Goal: Transaction & Acquisition: Book appointment/travel/reservation

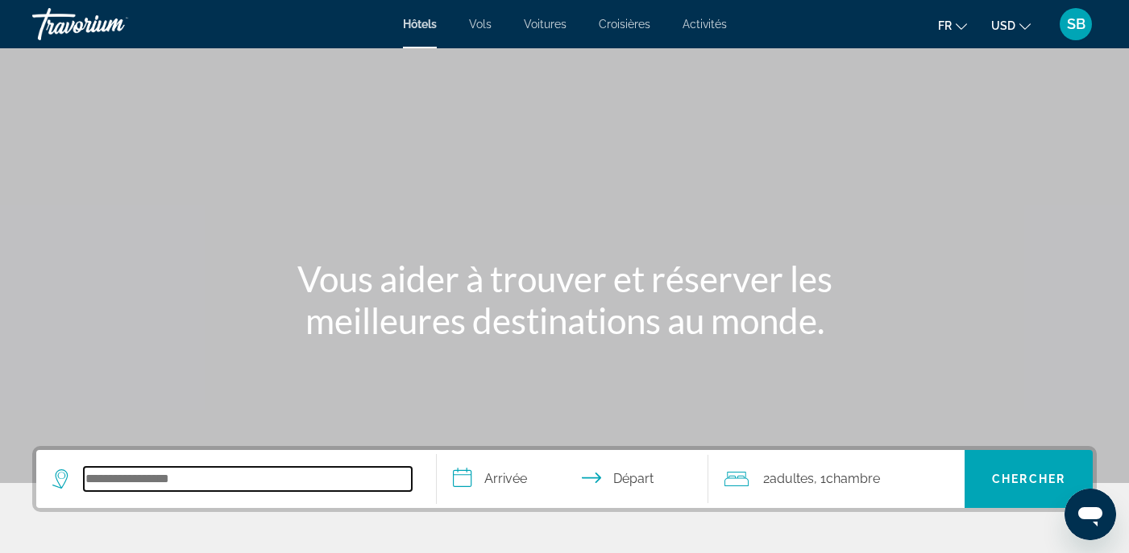
click at [160, 474] on input "Search hotel destination" at bounding box center [248, 479] width 328 height 24
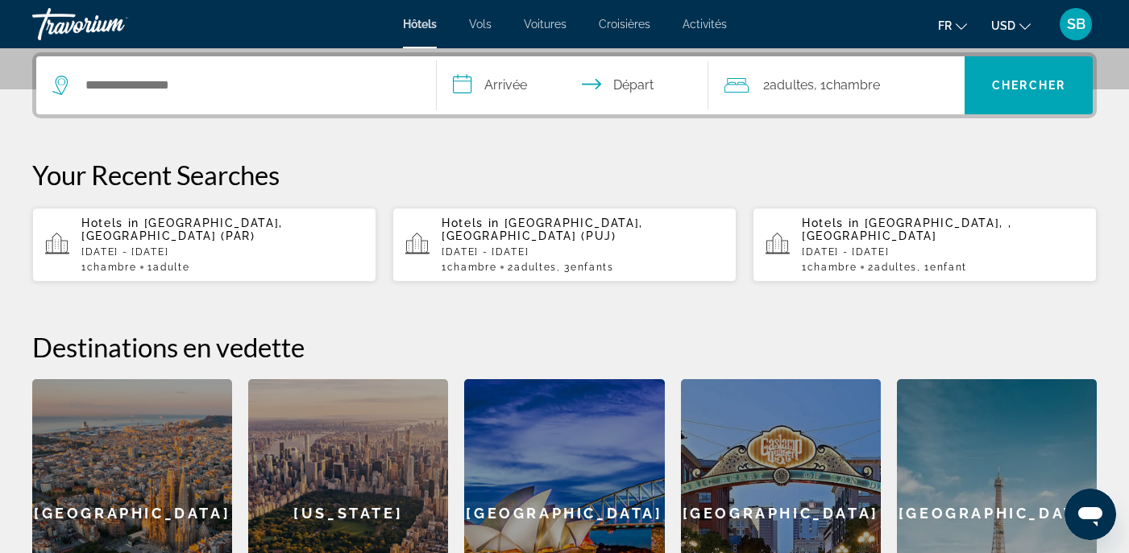
click at [955, 456] on div "[GEOGRAPHIC_DATA]" at bounding box center [997, 513] width 200 height 269
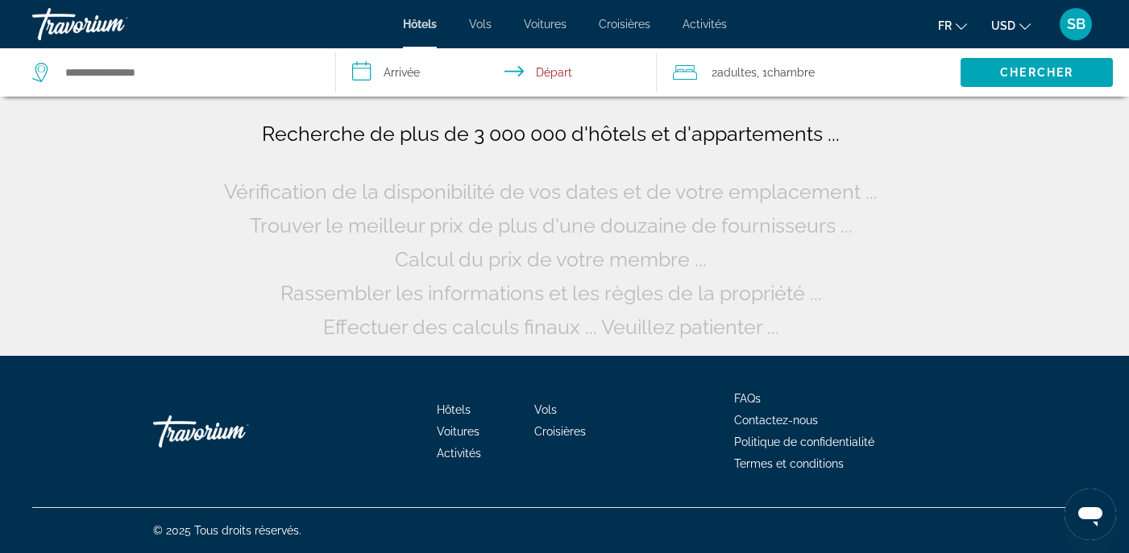
click at [408, 73] on input "**********" at bounding box center [499, 74] width 326 height 53
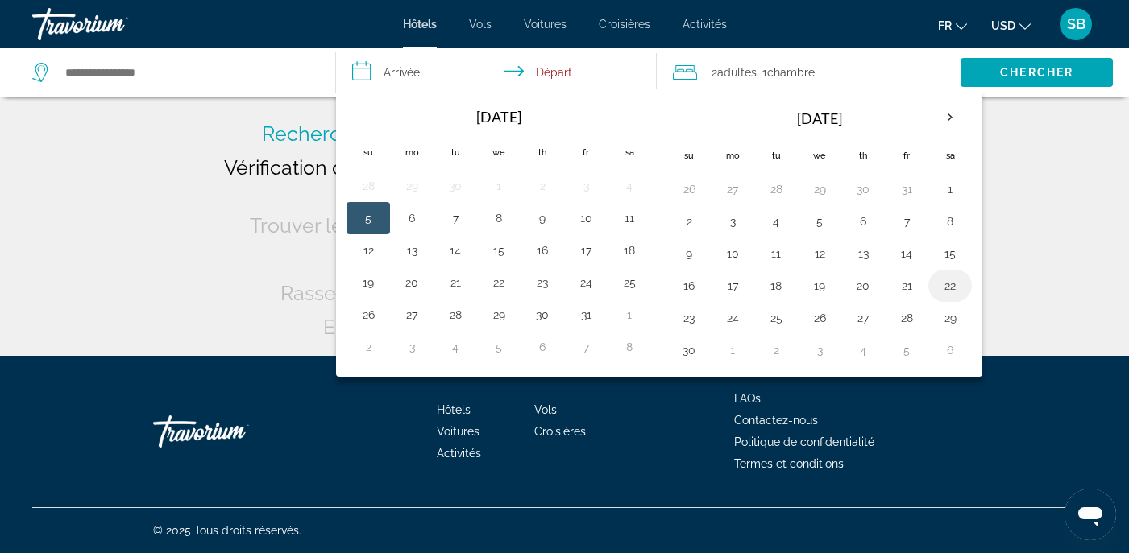
click at [952, 284] on button "22" at bounding box center [950, 286] width 26 height 23
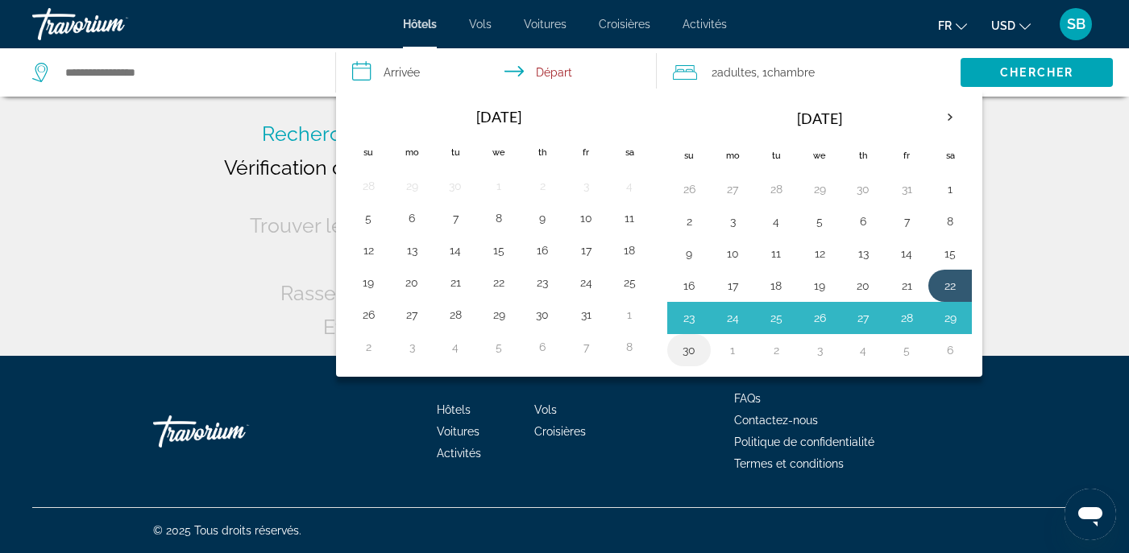
click at [692, 352] on button "30" at bounding box center [689, 350] width 26 height 23
type input "**********"
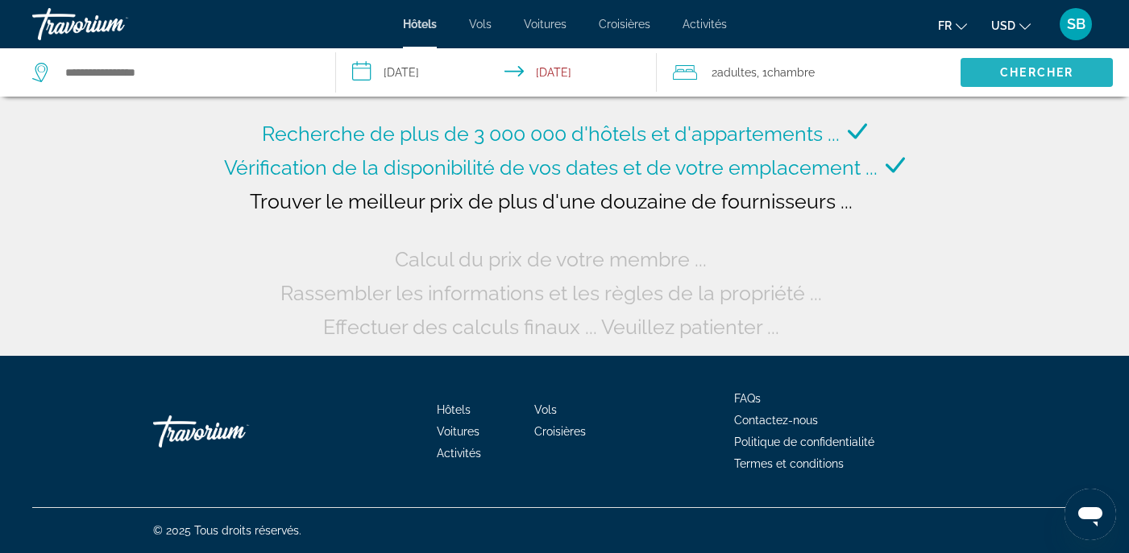
click at [994, 73] on span "Search" at bounding box center [1036, 72] width 152 height 39
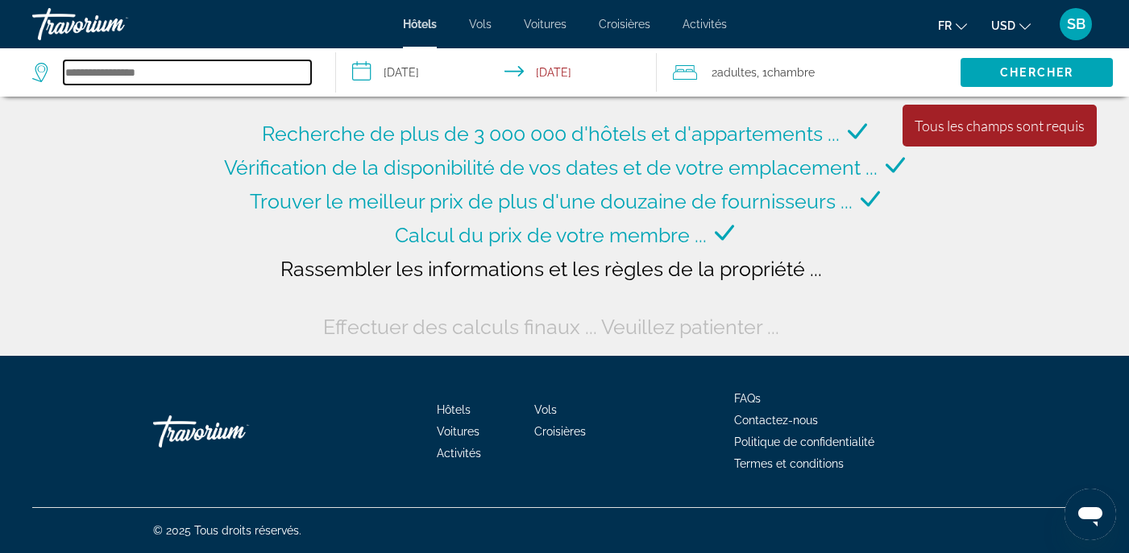
click at [210, 73] on input "Search hotel destination" at bounding box center [187, 72] width 247 height 24
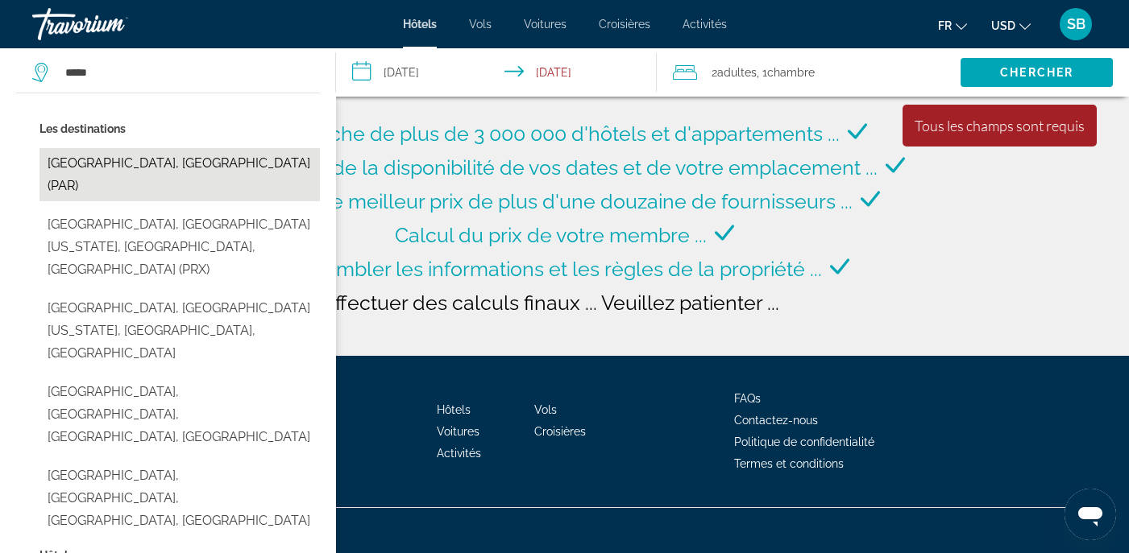
click at [72, 168] on button "[GEOGRAPHIC_DATA], [GEOGRAPHIC_DATA] (PAR)" at bounding box center [179, 174] width 280 height 53
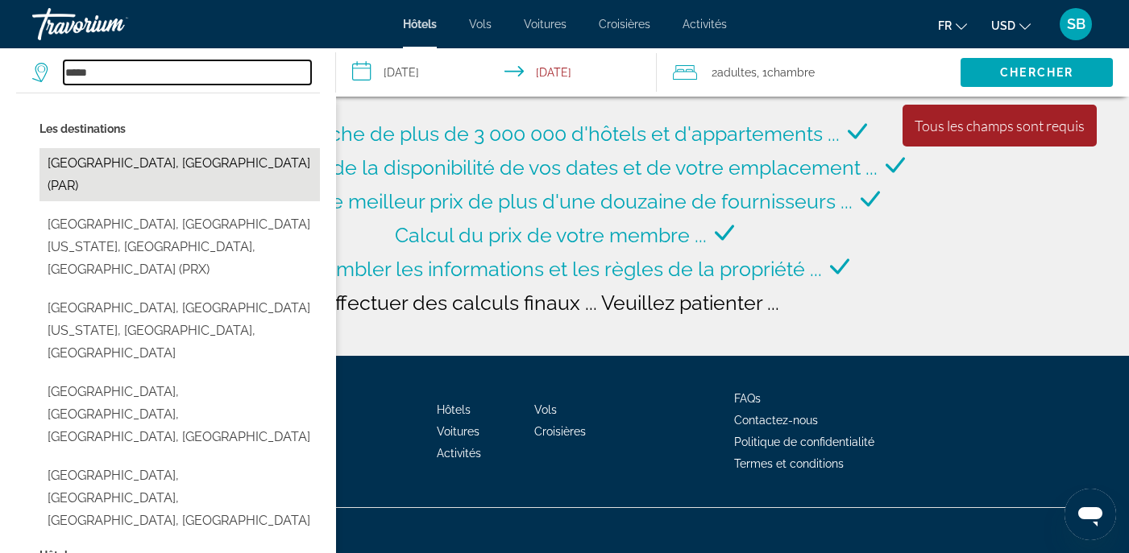
type input "**********"
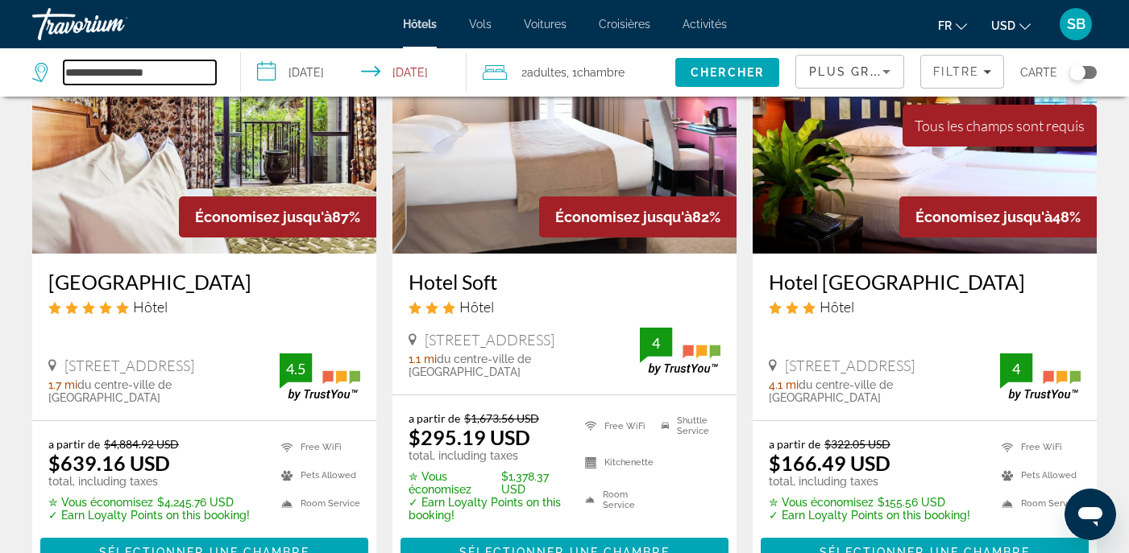
scroll to position [160, 0]
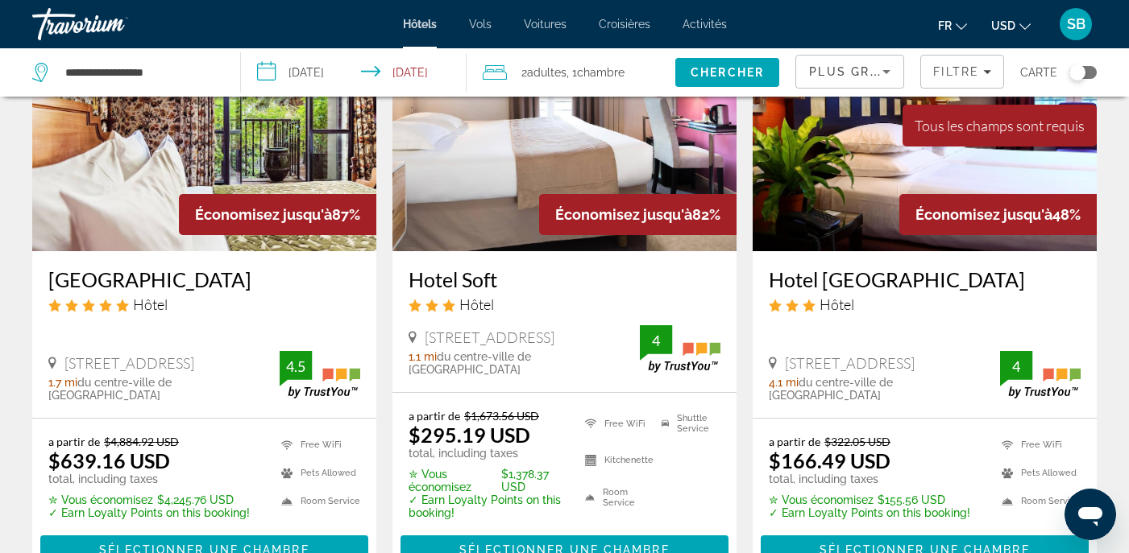
click at [1028, 24] on icon "Change currency" at bounding box center [1024, 26] width 11 height 6
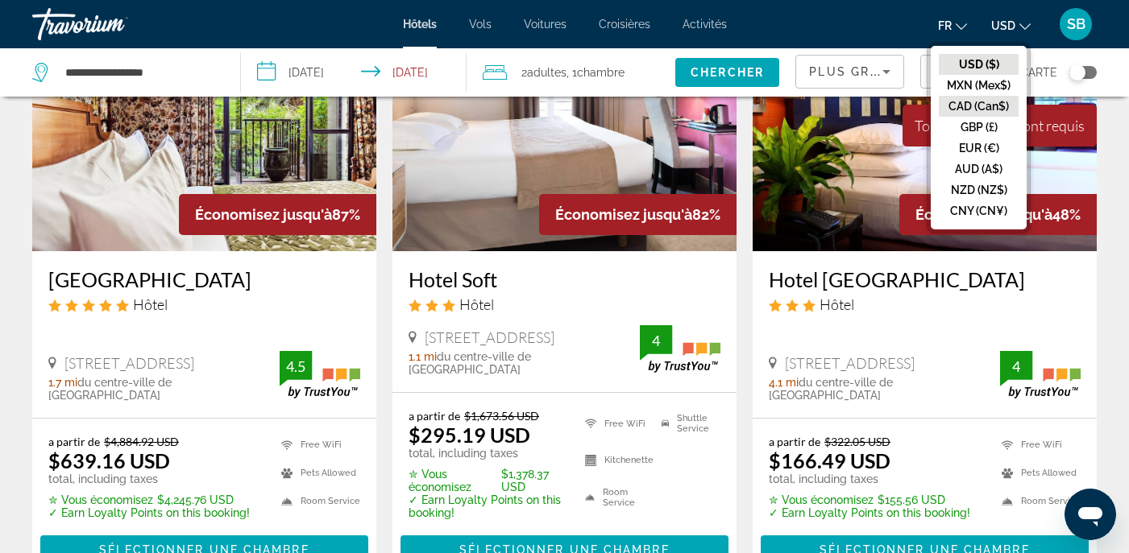
click at [971, 103] on button "CAD (Can$)" at bounding box center [979, 106] width 80 height 21
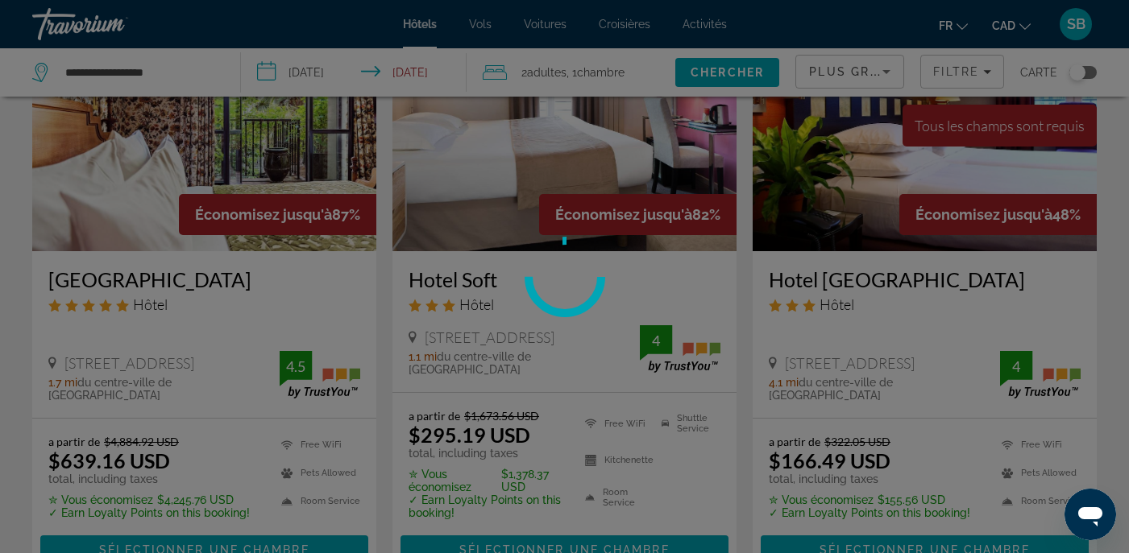
scroll to position [0, 0]
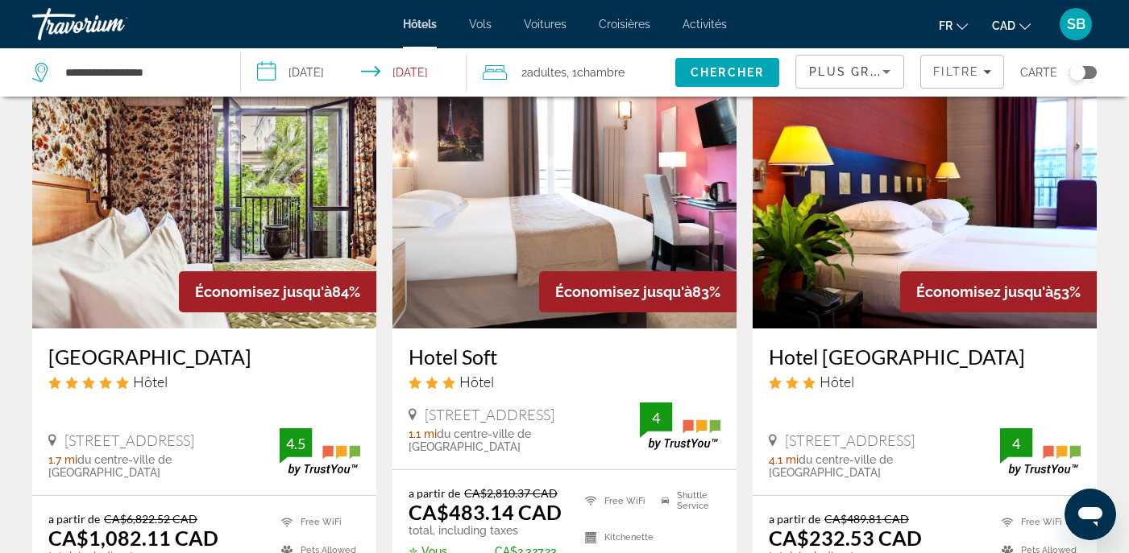
scroll to position [73, 0]
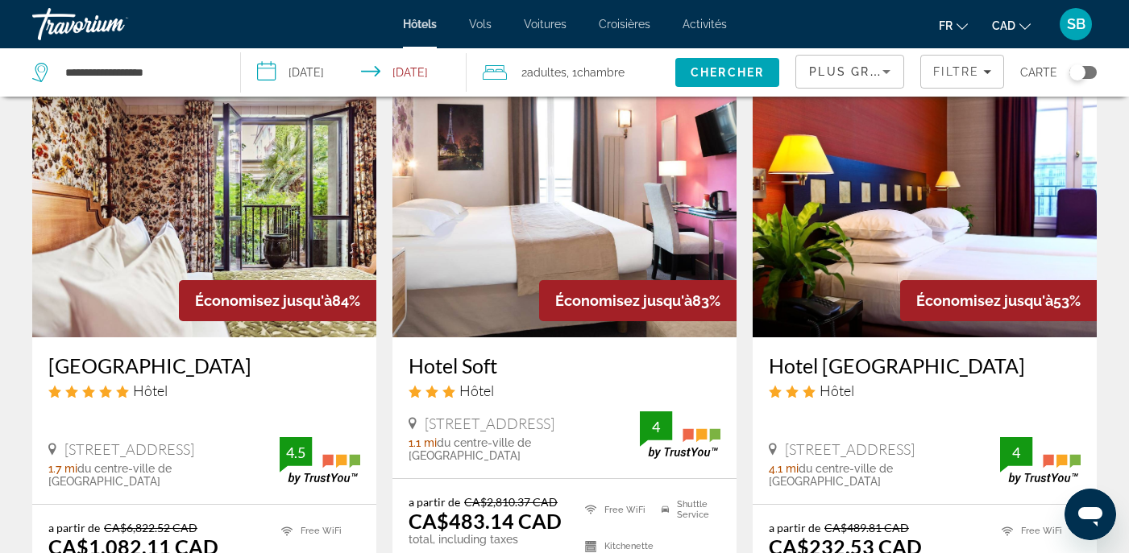
click at [614, 250] on img "Main content" at bounding box center [564, 209] width 344 height 258
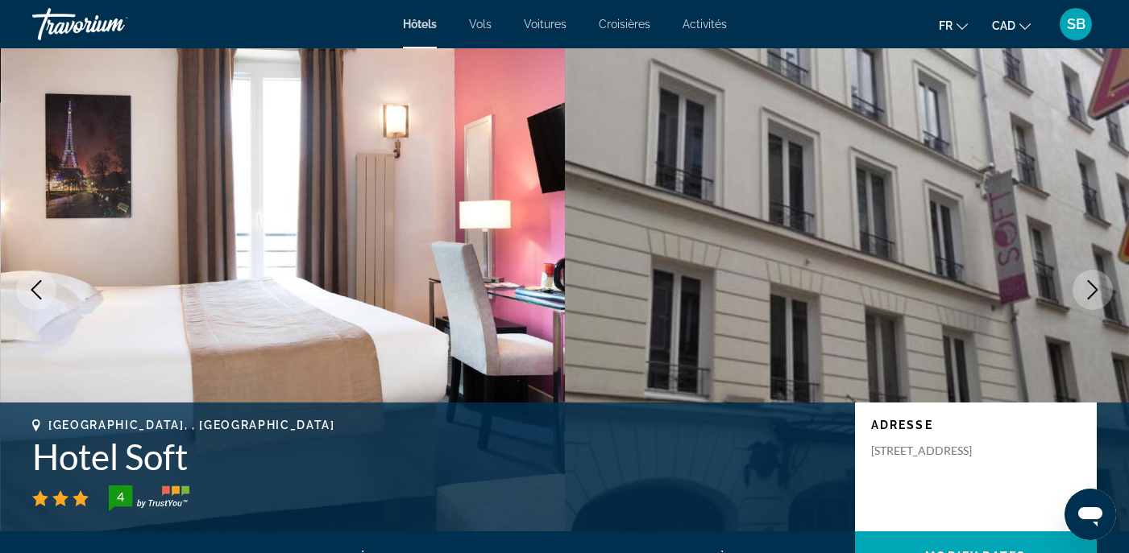
click at [1094, 290] on icon "Next image" at bounding box center [1092, 289] width 19 height 19
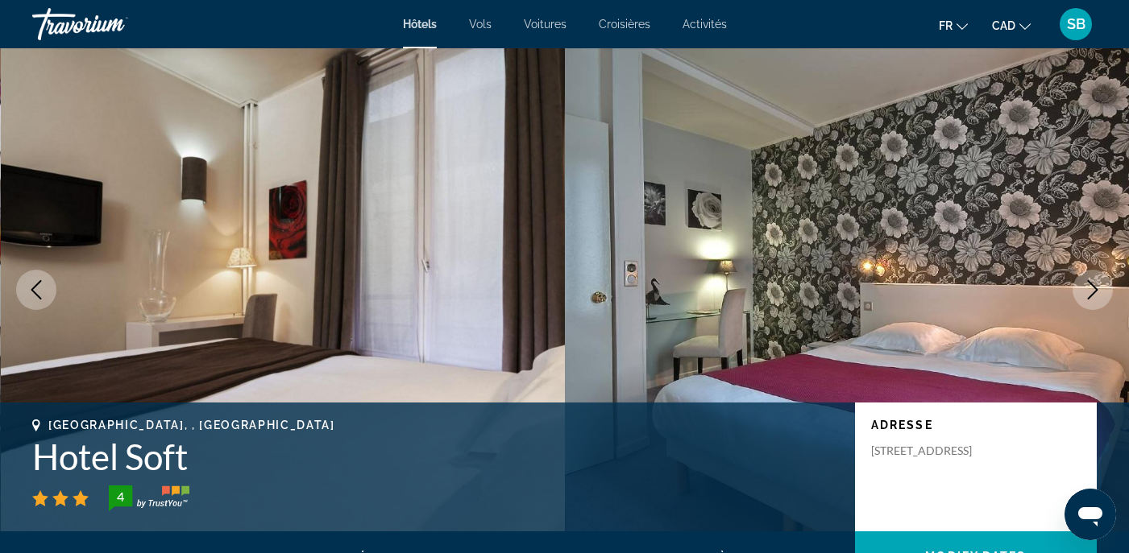
click at [1094, 290] on icon "Next image" at bounding box center [1092, 289] width 19 height 19
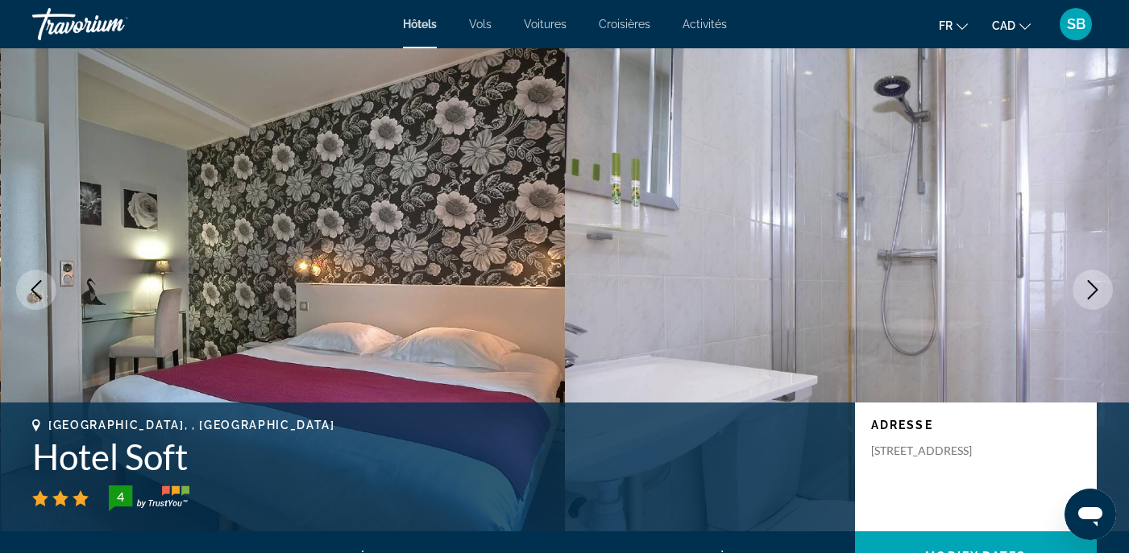
click at [1088, 289] on icon "Next image" at bounding box center [1092, 289] width 19 height 19
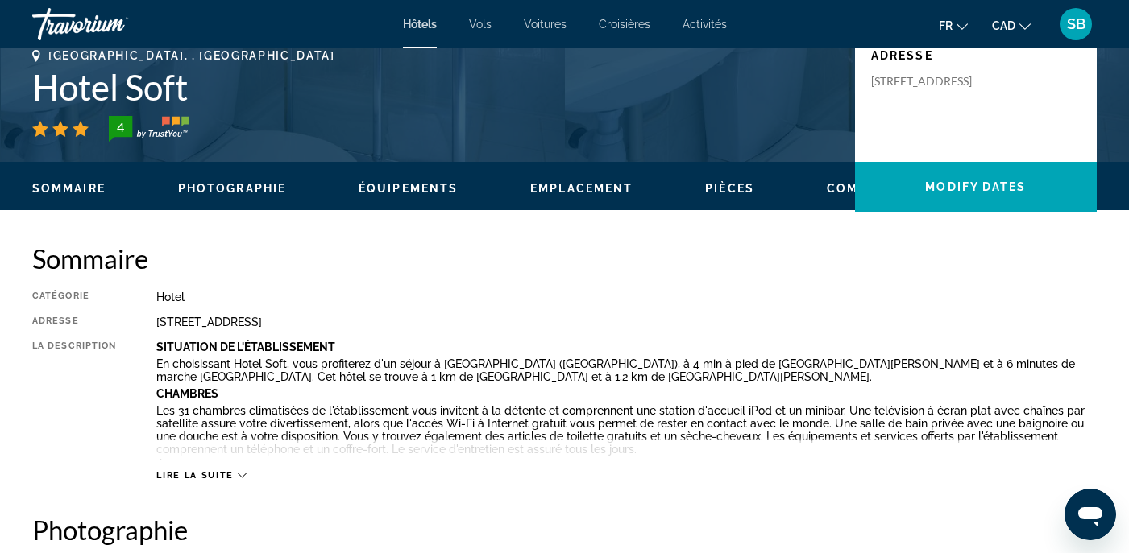
scroll to position [371, 0]
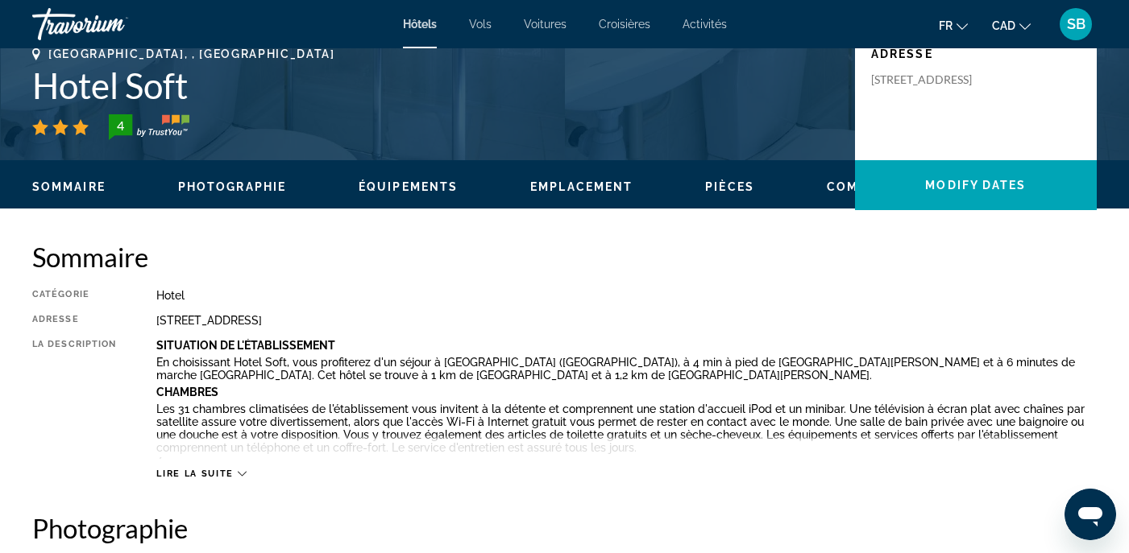
click at [201, 473] on span "Lire la suite" at bounding box center [194, 474] width 77 height 10
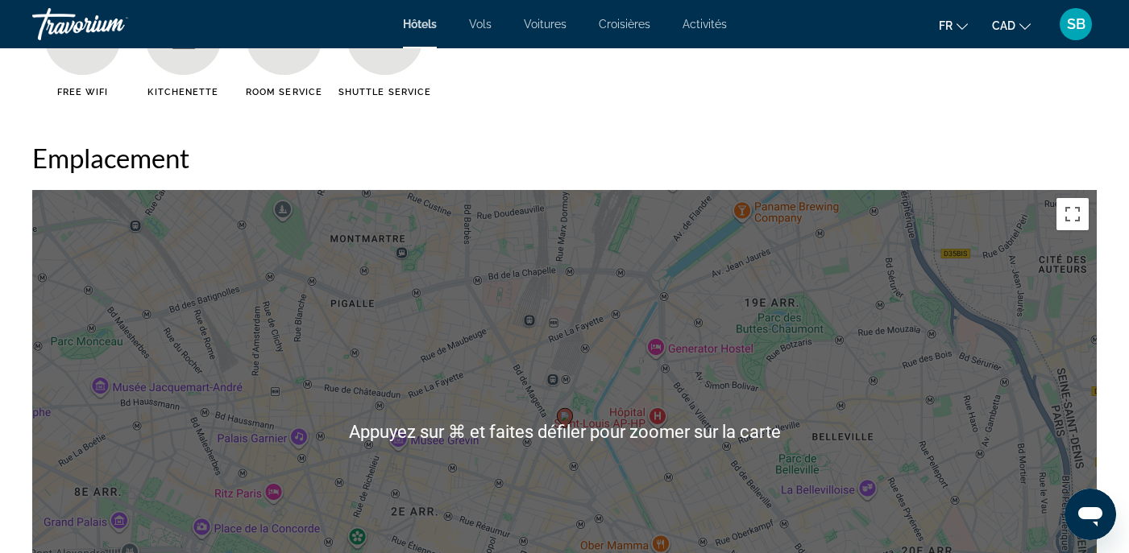
scroll to position [1546, 0]
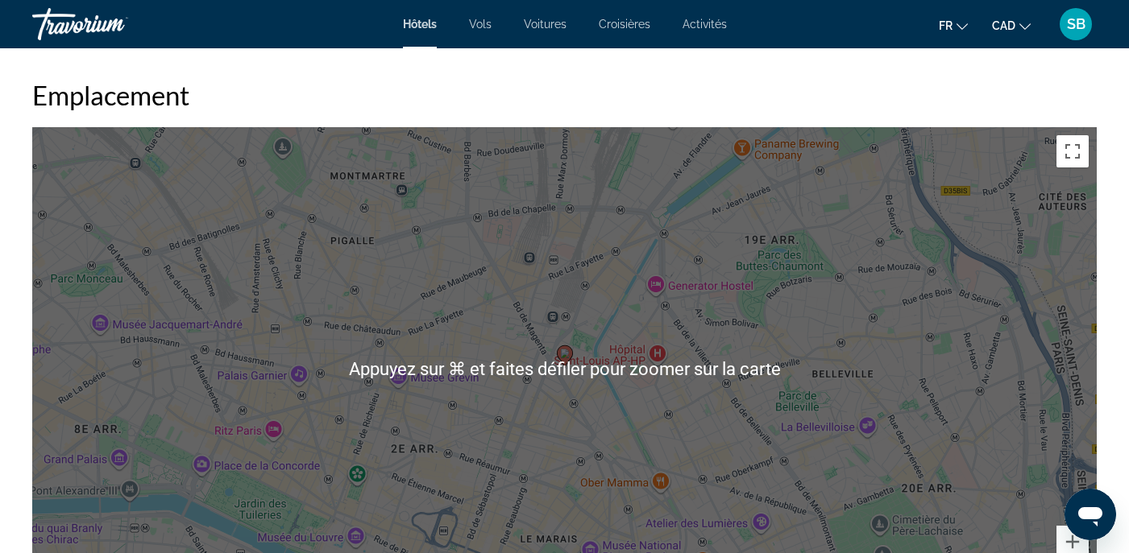
scroll to position [1601, 0]
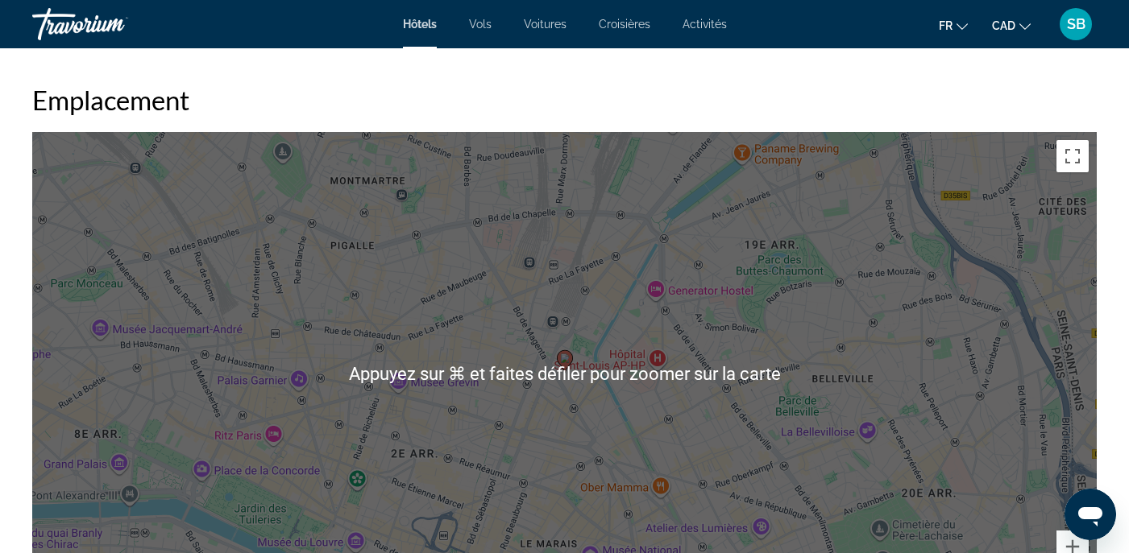
click at [577, 88] on h2 "Emplacement" at bounding box center [564, 100] width 1064 height 32
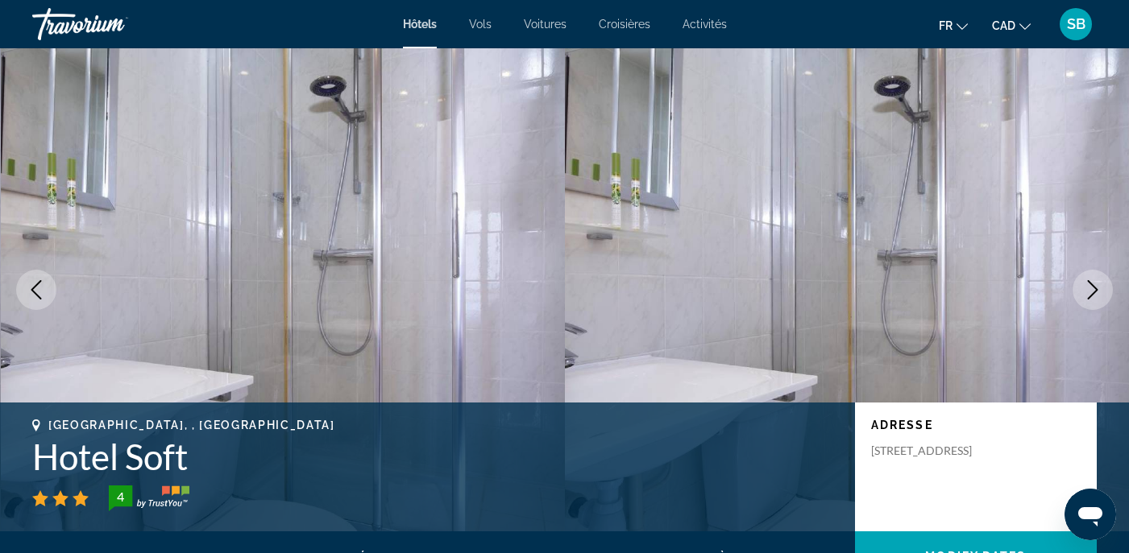
scroll to position [0, 0]
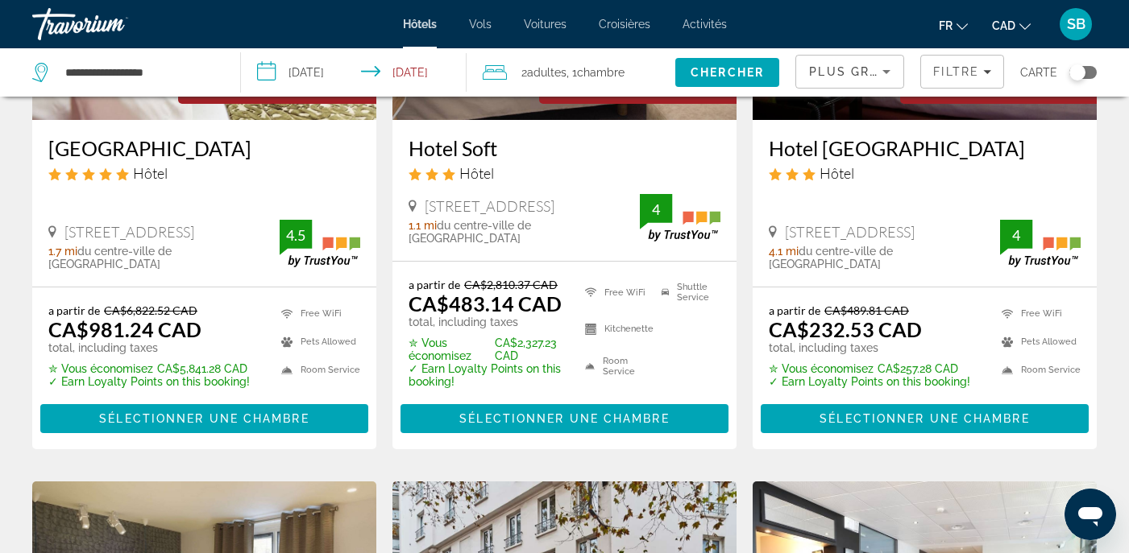
scroll to position [298, 0]
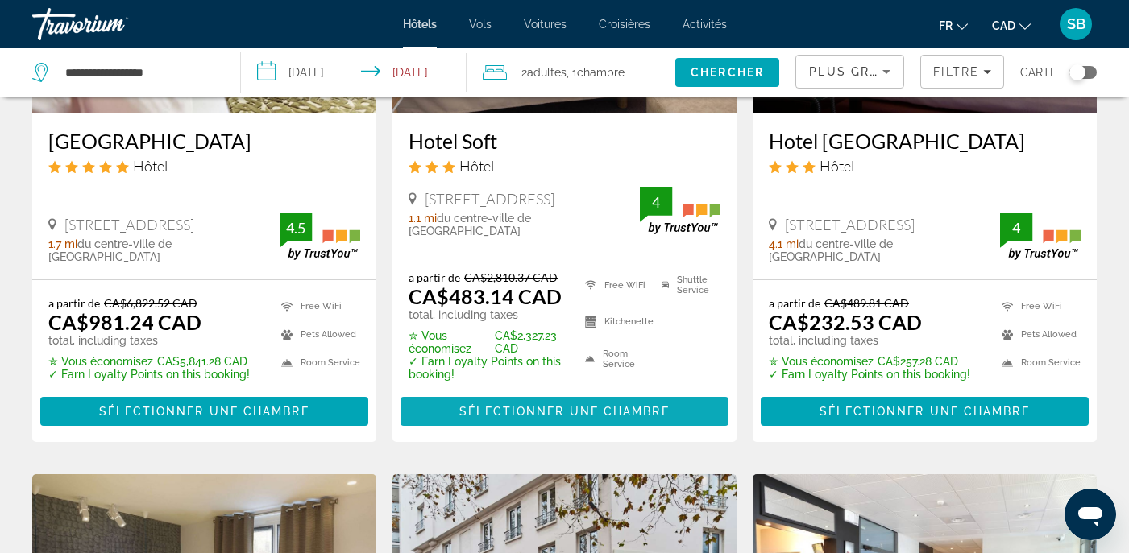
click at [550, 414] on span "Sélectionner une chambre" at bounding box center [563, 411] width 209 height 13
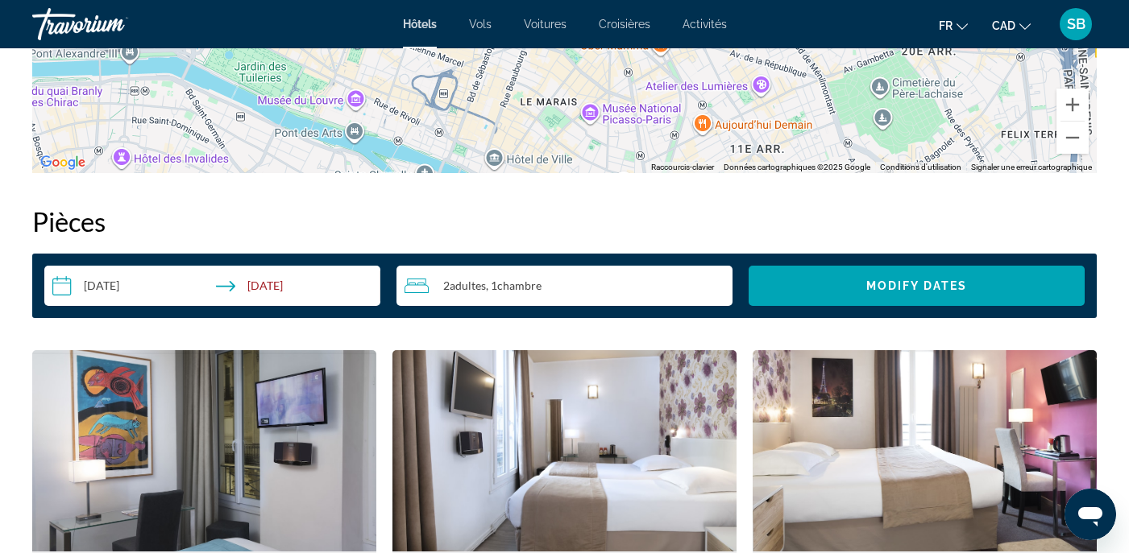
scroll to position [1934, 0]
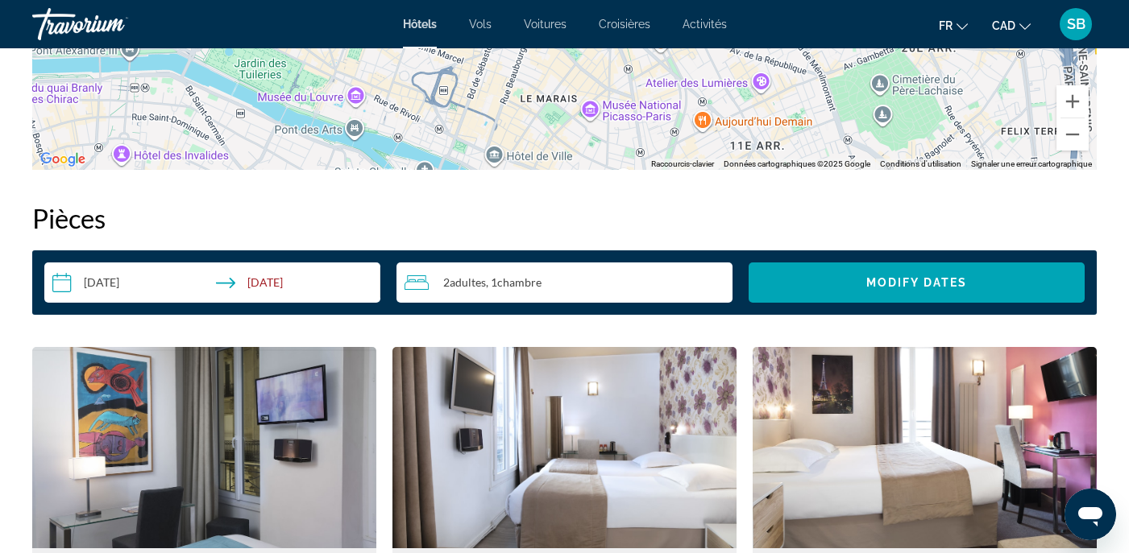
click at [109, 281] on input "**********" at bounding box center [215, 285] width 342 height 45
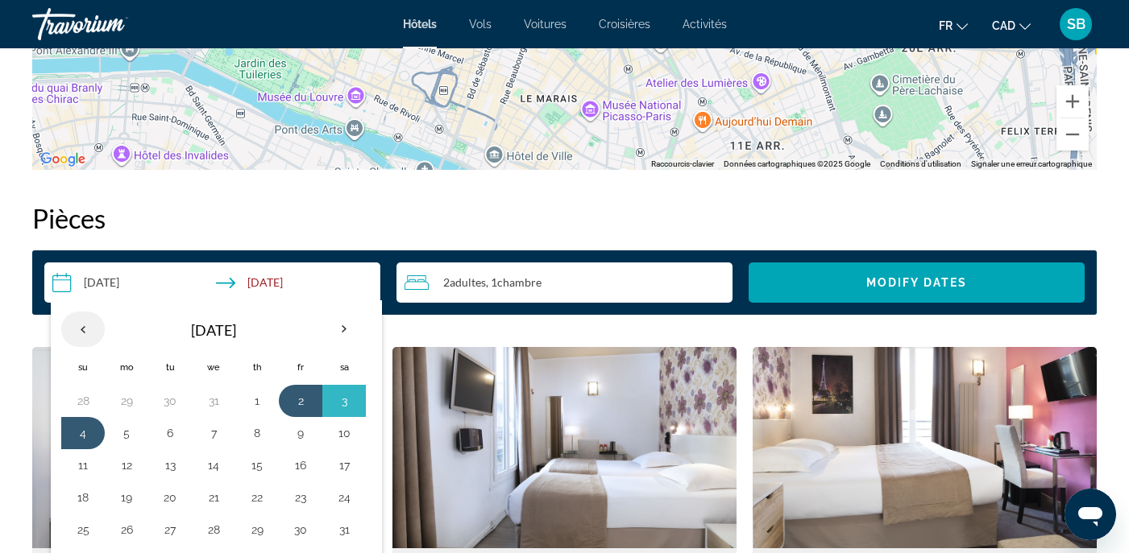
click at [81, 329] on th "Previous month" at bounding box center [83, 329] width 44 height 35
click at [346, 503] on button "22" at bounding box center [344, 498] width 26 height 23
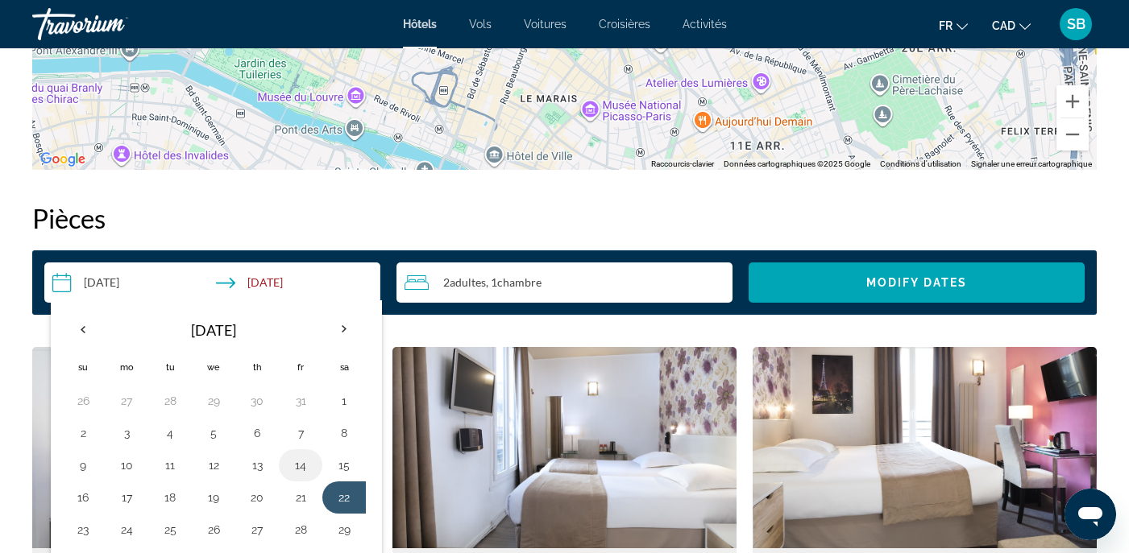
scroll to position [1994, 0]
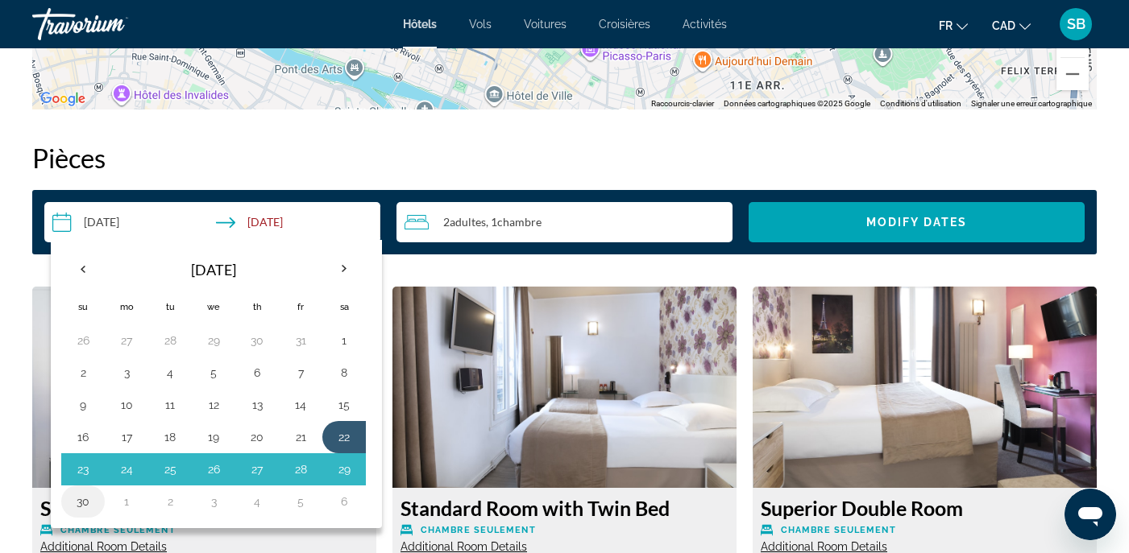
click at [81, 500] on button "30" at bounding box center [83, 502] width 26 height 23
type input "**********"
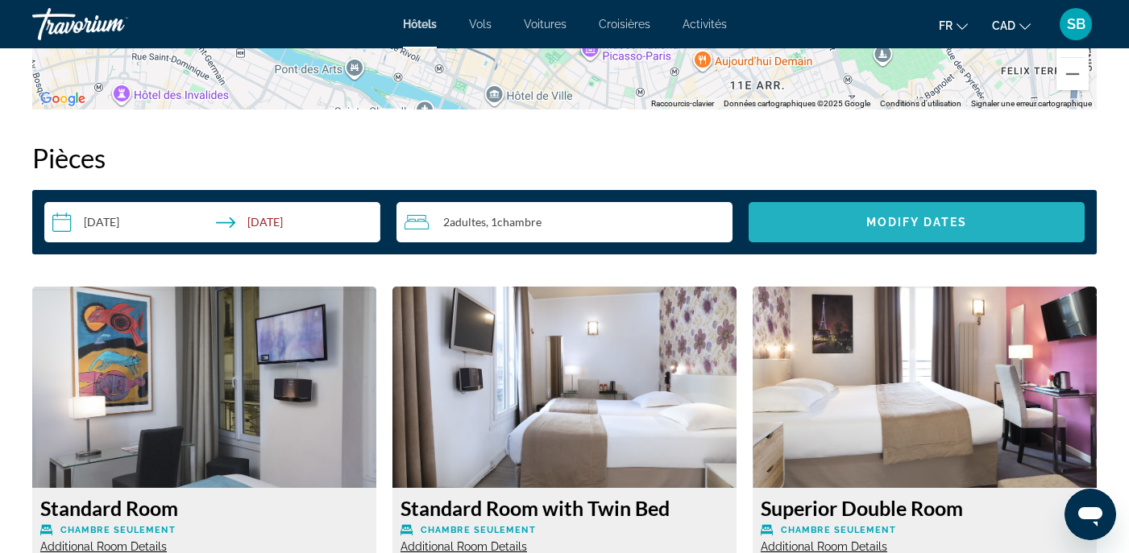
click at [864, 216] on span "Search widget" at bounding box center [916, 222] width 336 height 39
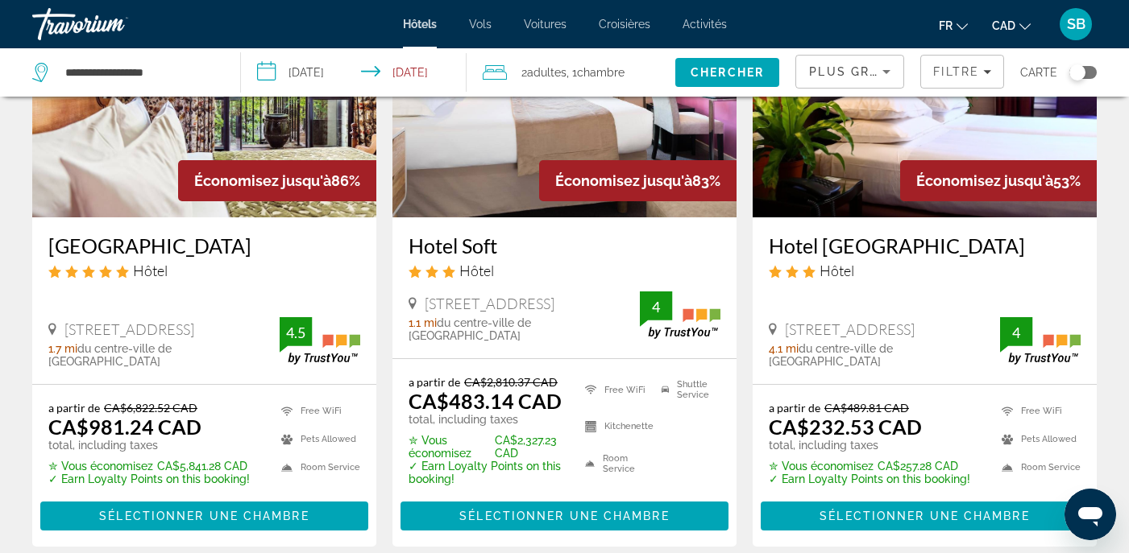
scroll to position [194, 0]
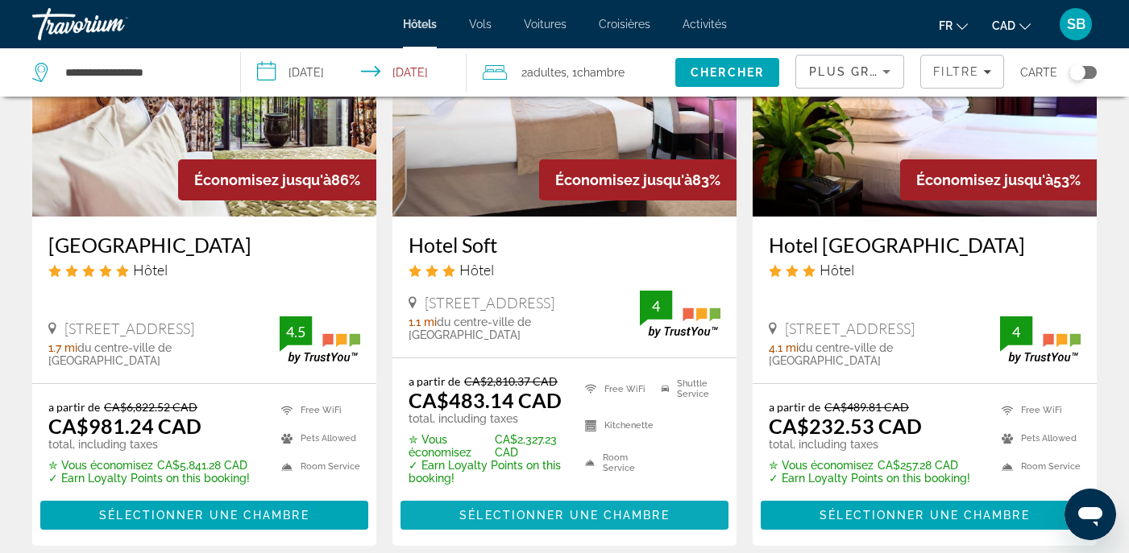
click at [522, 519] on span "Sélectionner une chambre" at bounding box center [563, 515] width 209 height 13
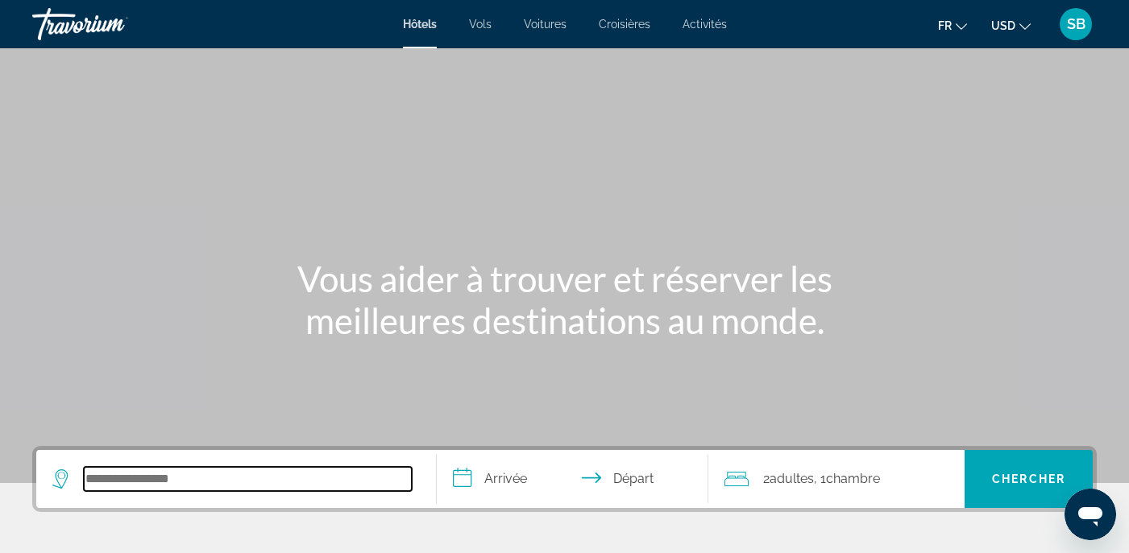
click at [376, 471] on input "Search hotel destination" at bounding box center [248, 479] width 328 height 24
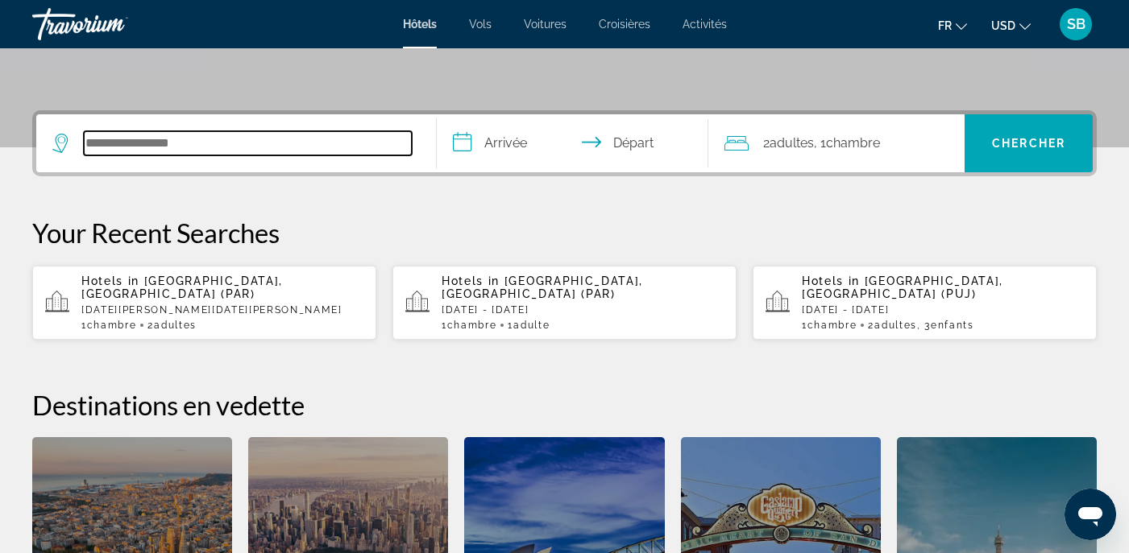
scroll to position [394, 0]
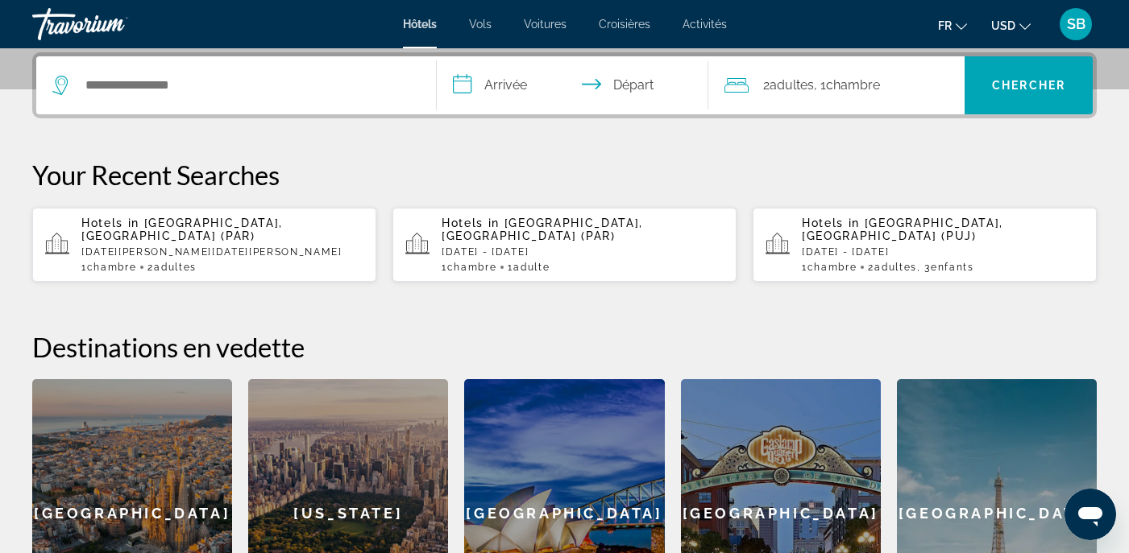
click at [566, 254] on div "Hotels in Paris, France (PAR) Sat, 22 Nov - Sun, 30 Nov 1 Chambre pièces 1 Adul…" at bounding box center [582, 245] width 282 height 56
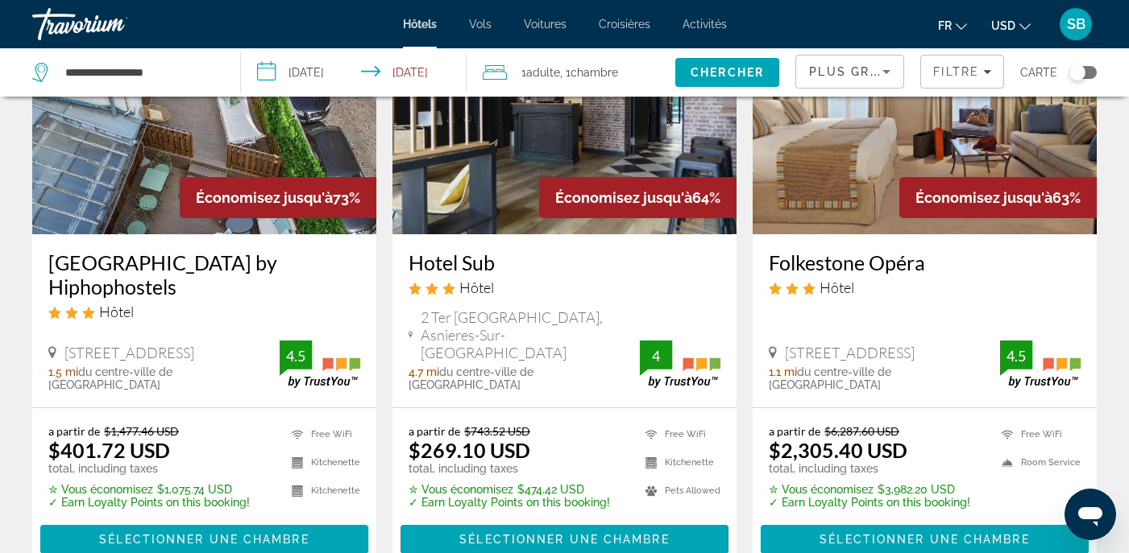
scroll to position [822, 0]
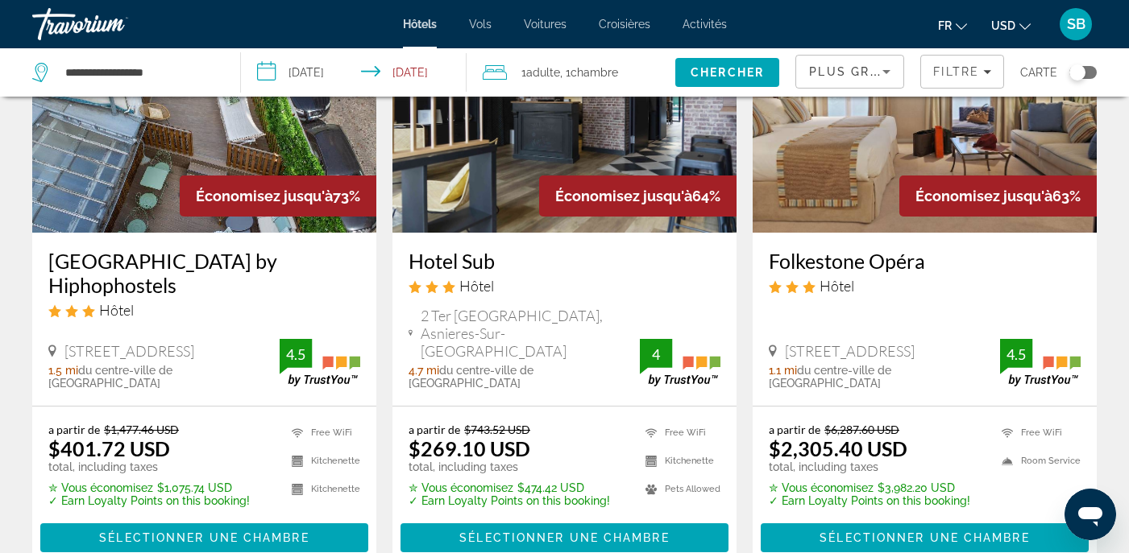
click at [478, 174] on img "Main content" at bounding box center [564, 104] width 344 height 258
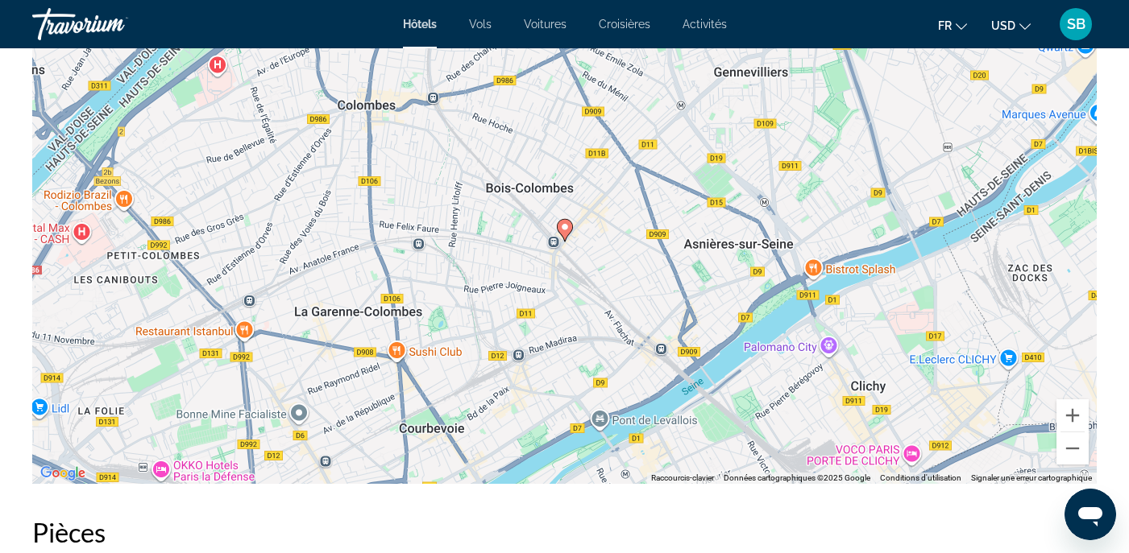
scroll to position [1619, 0]
click at [1072, 446] on button "Zoom arrière" at bounding box center [1072, 449] width 32 height 32
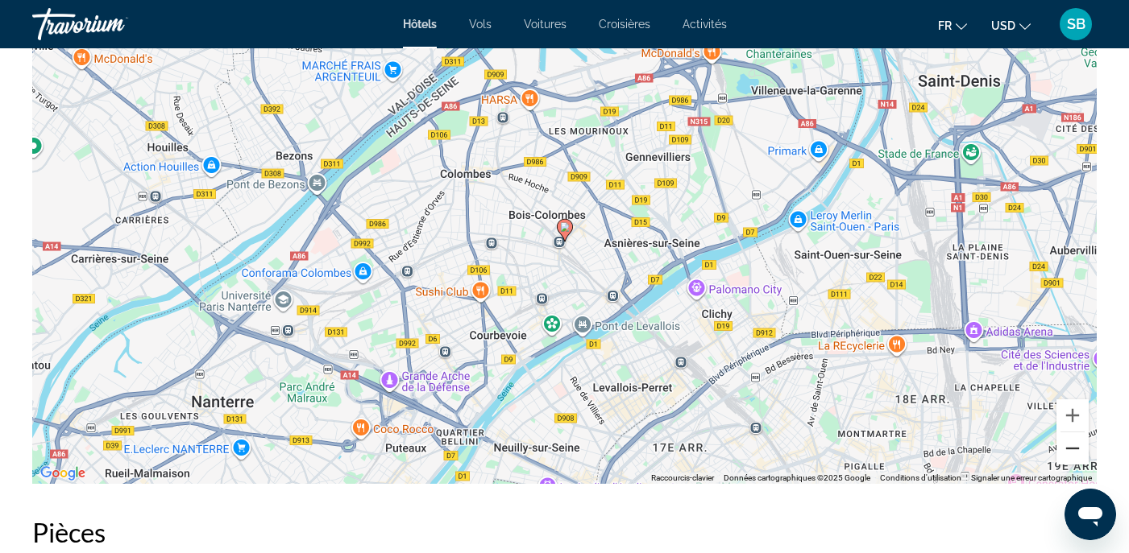
click at [1072, 446] on button "Zoom arrière" at bounding box center [1072, 449] width 32 height 32
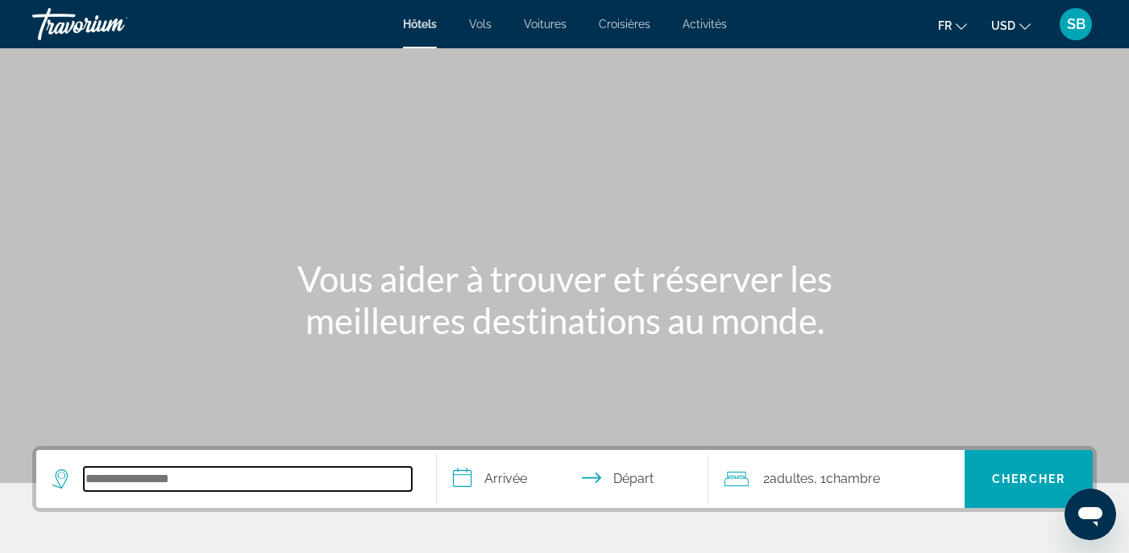
click at [168, 476] on input "Search hotel destination" at bounding box center [248, 479] width 328 height 24
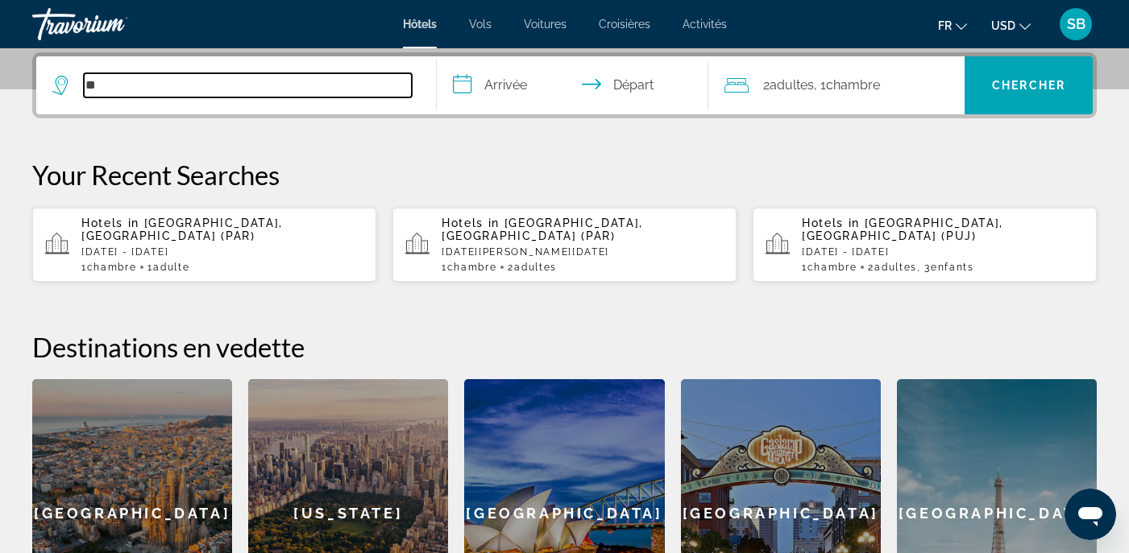
type input "**"
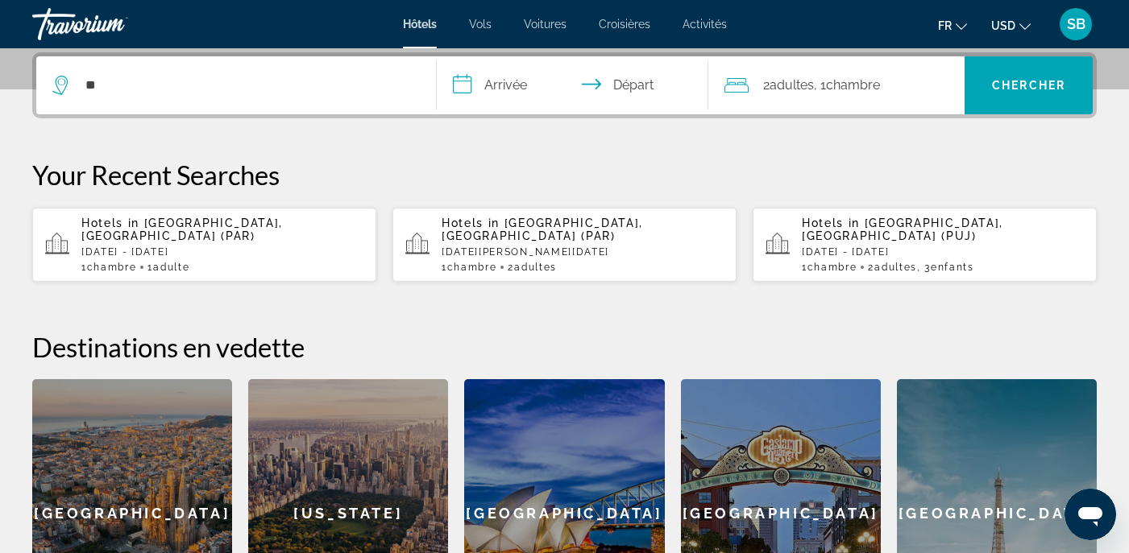
click at [217, 247] on p "[DATE] - [DATE]" at bounding box center [222, 252] width 282 height 11
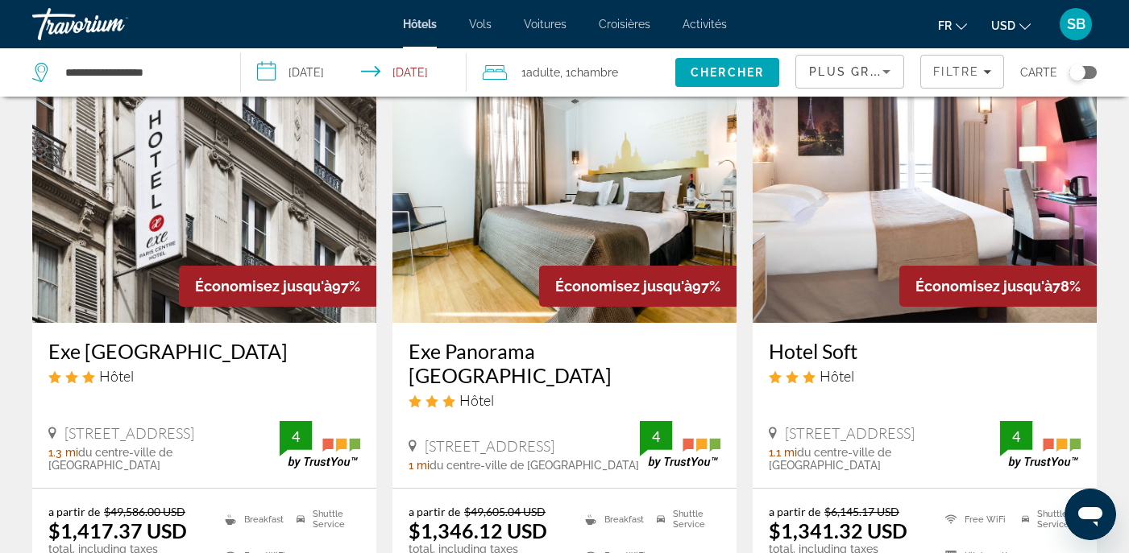
scroll to position [91, 0]
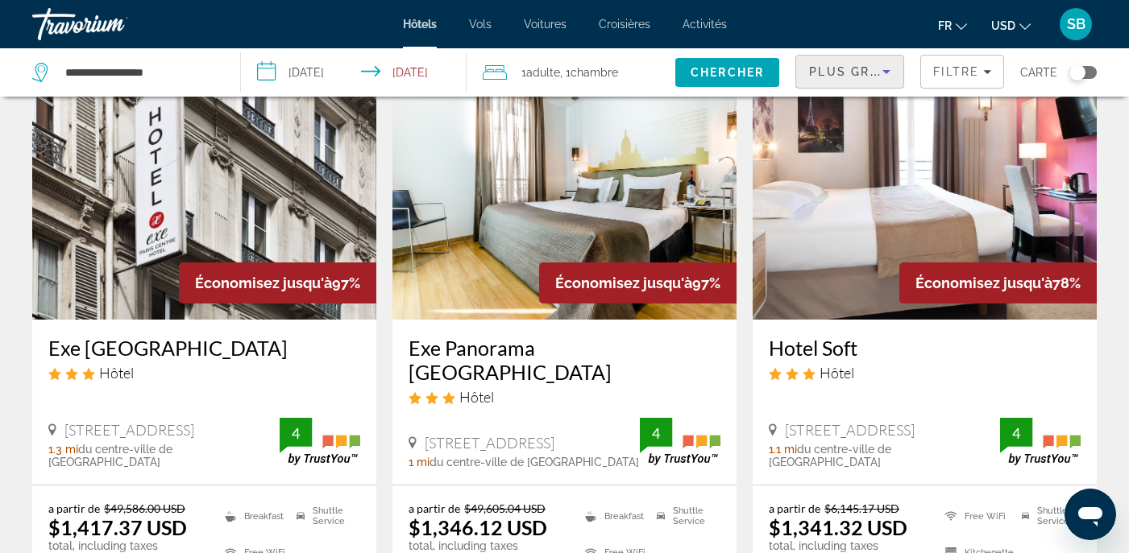
click at [883, 77] on icon "Sort by" at bounding box center [886, 71] width 19 height 19
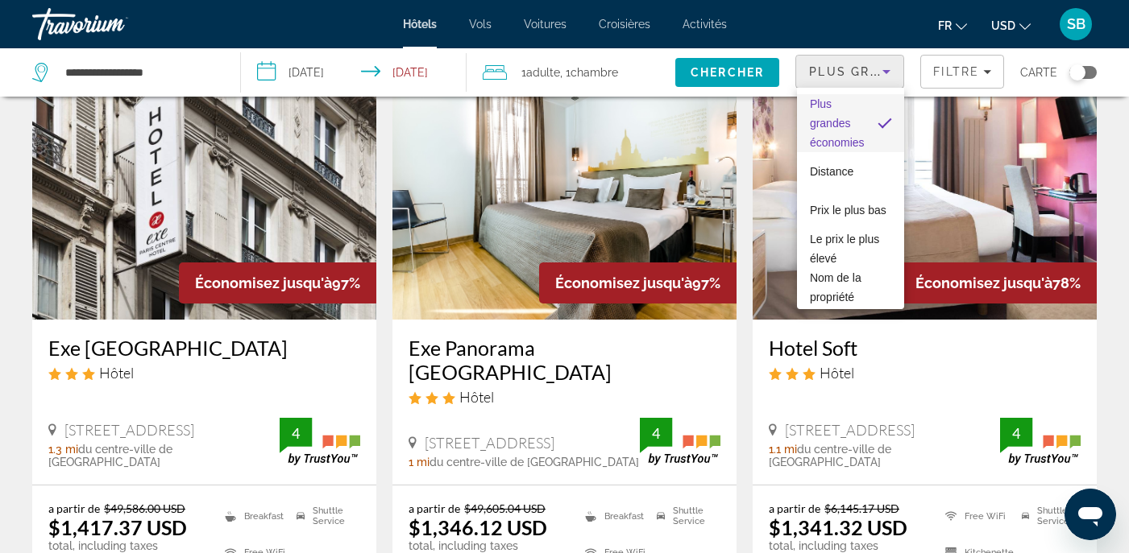
click at [731, 372] on div at bounding box center [564, 276] width 1129 height 553
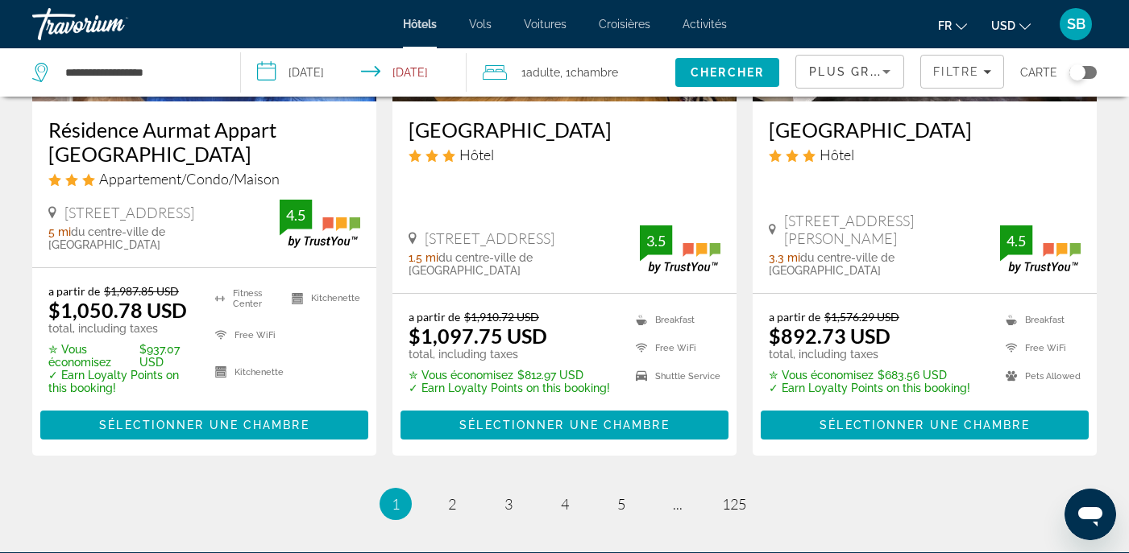
scroll to position [2215, 0]
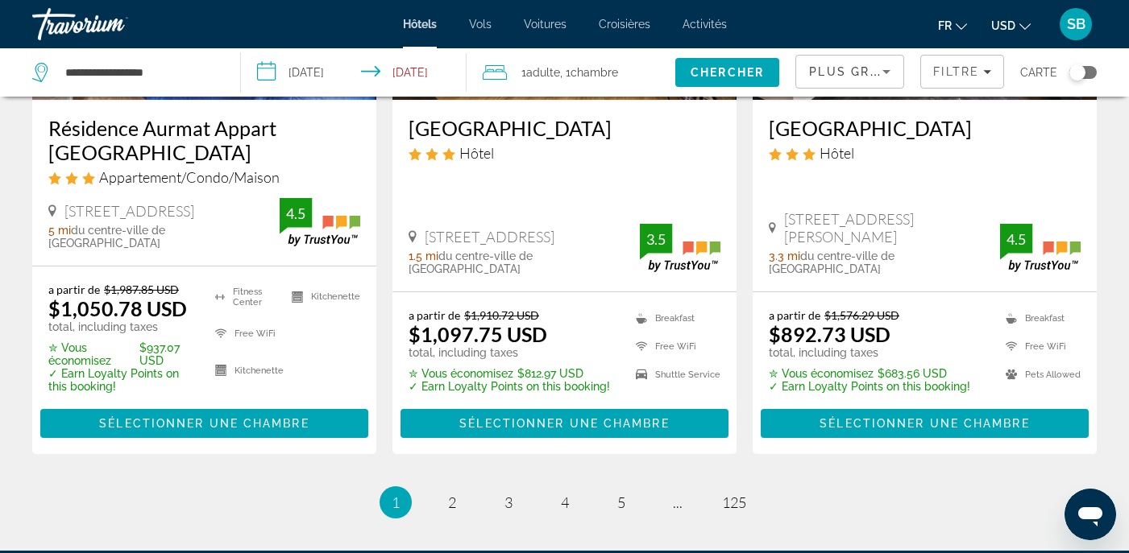
click at [1022, 27] on icon "Change currency" at bounding box center [1024, 26] width 11 height 11
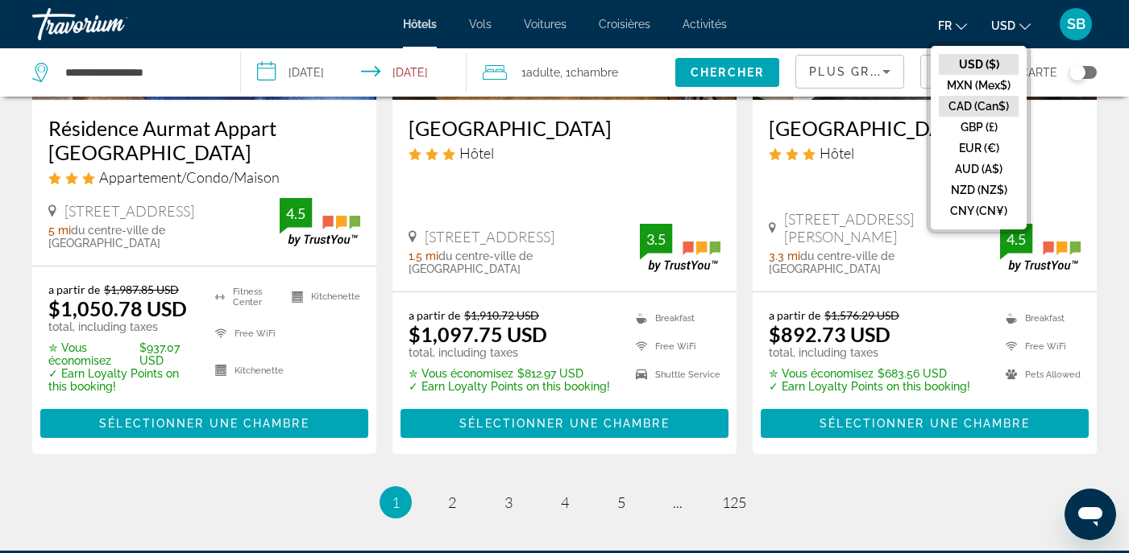
click at [970, 104] on button "CAD (Can$)" at bounding box center [979, 106] width 80 height 21
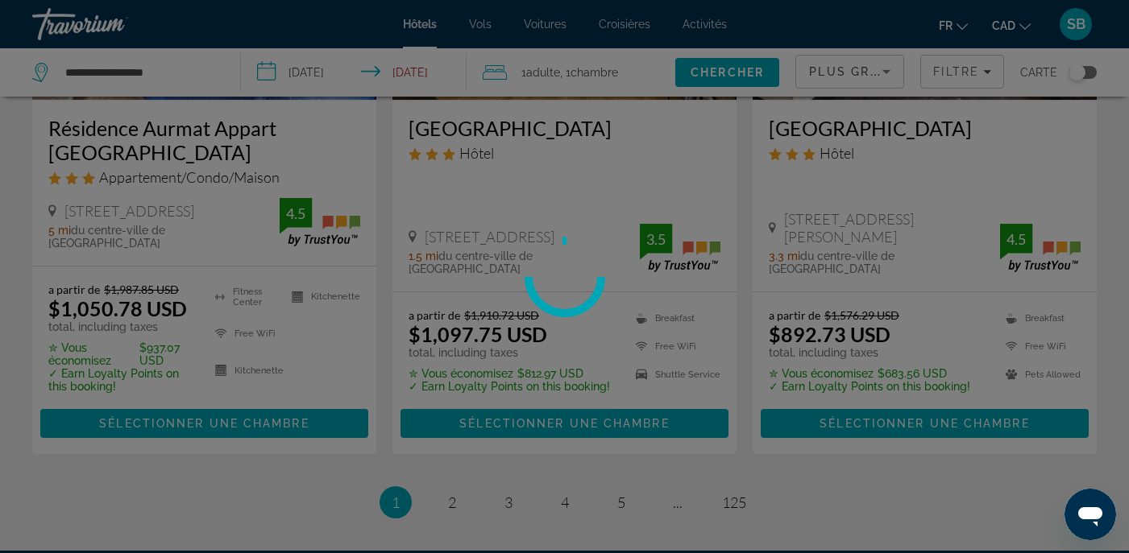
scroll to position [0, 0]
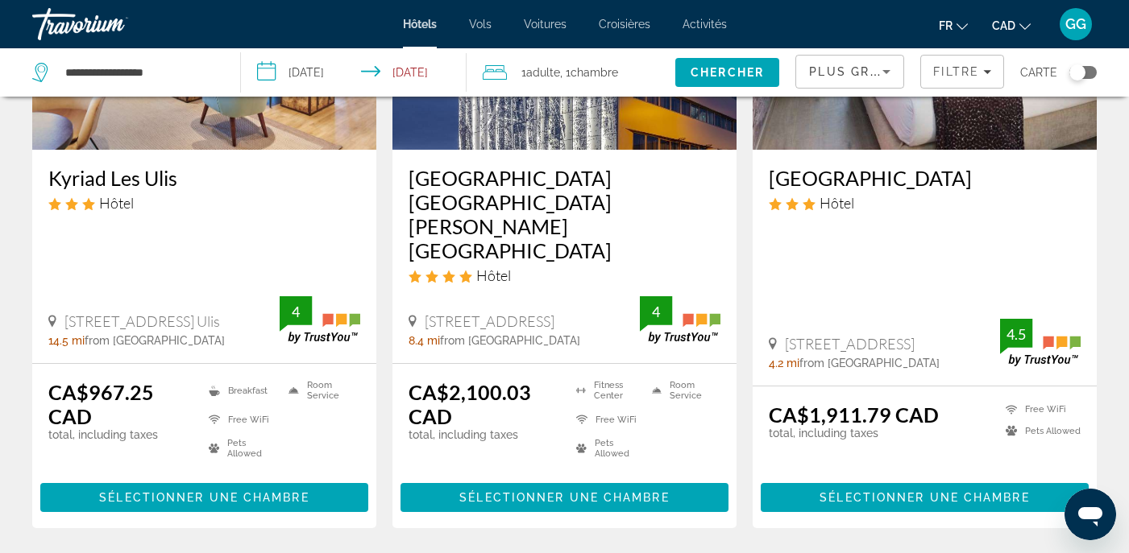
scroll to position [927, 0]
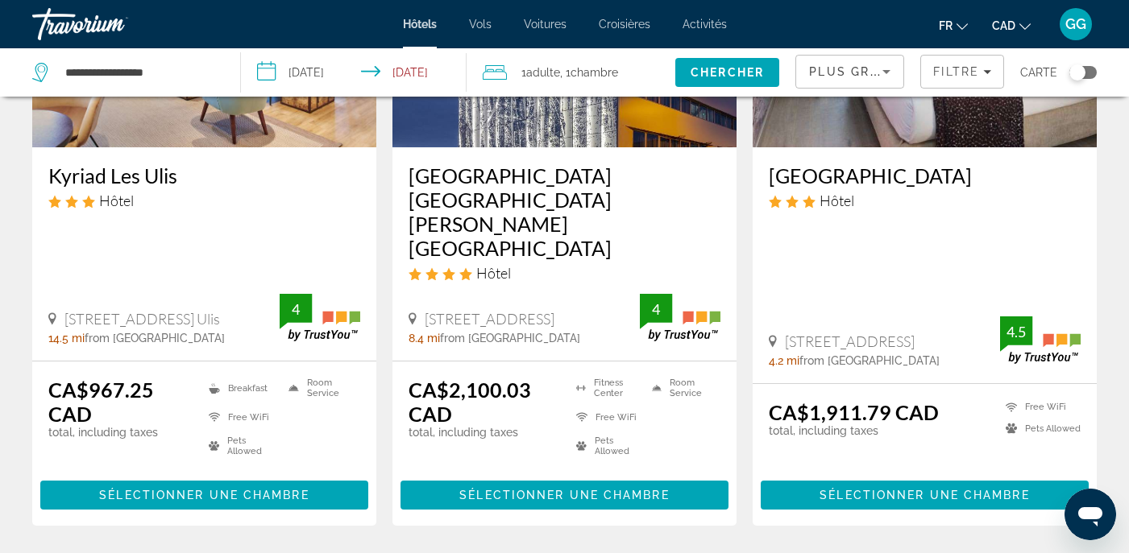
click at [889, 73] on icon "Sort by" at bounding box center [886, 71] width 19 height 19
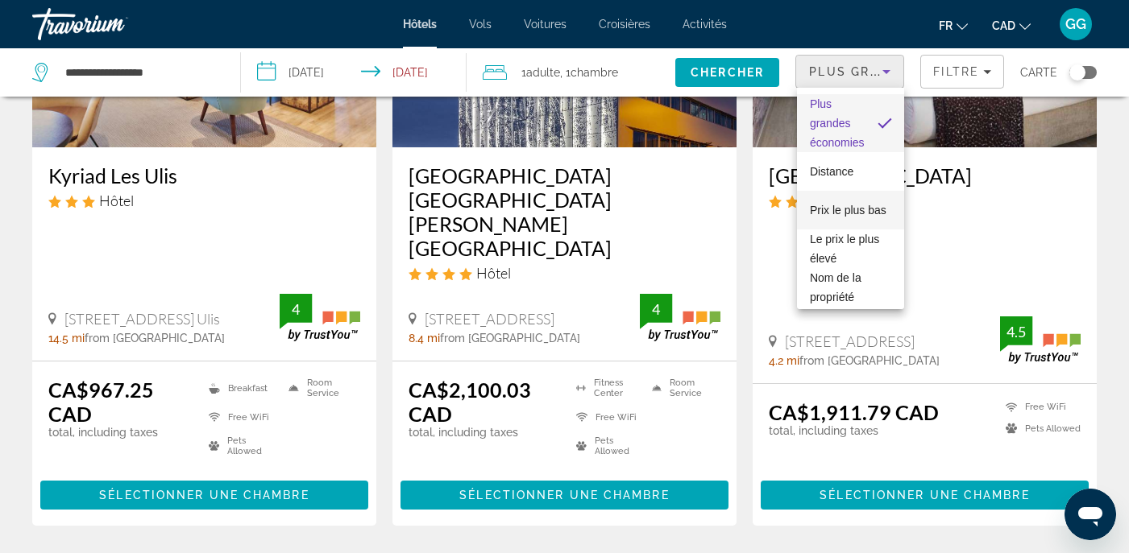
click at [869, 217] on span "Prix le plus bas" at bounding box center [848, 210] width 77 height 19
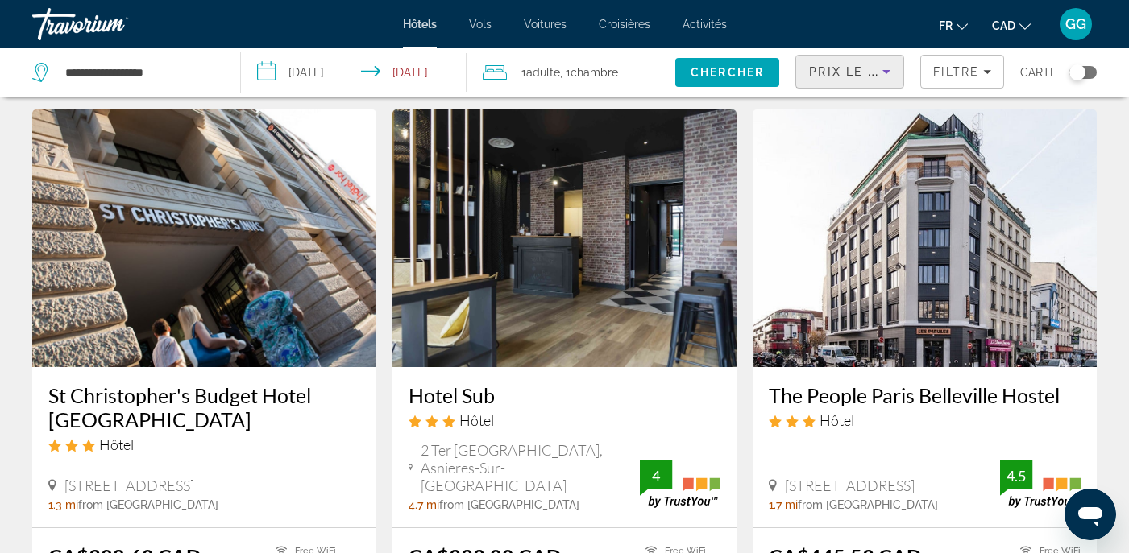
scroll to position [620, 0]
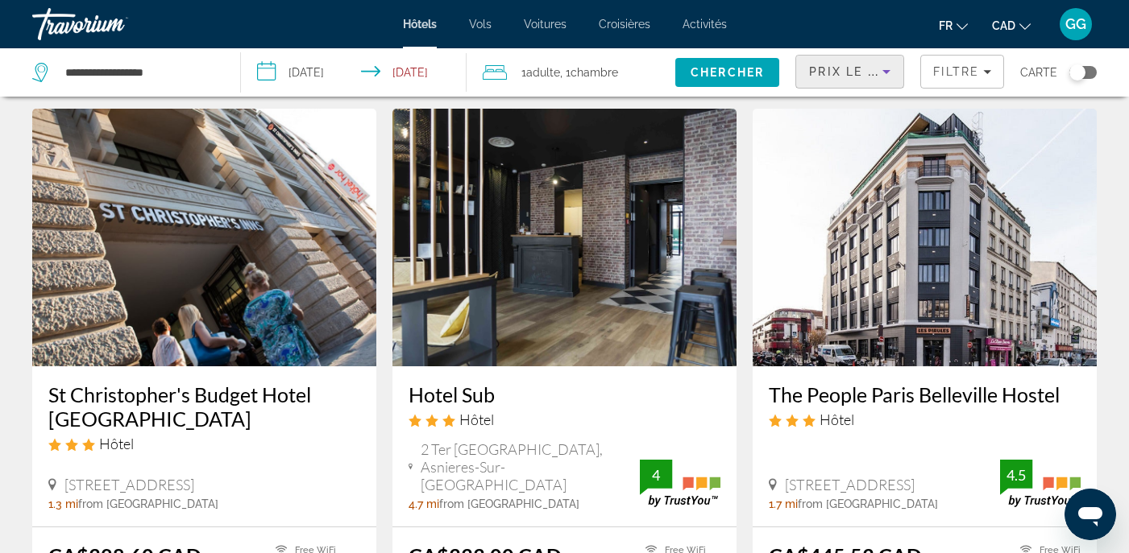
click at [218, 314] on img "Main content" at bounding box center [204, 238] width 344 height 258
